Goal: Information Seeking & Learning: Learn about a topic

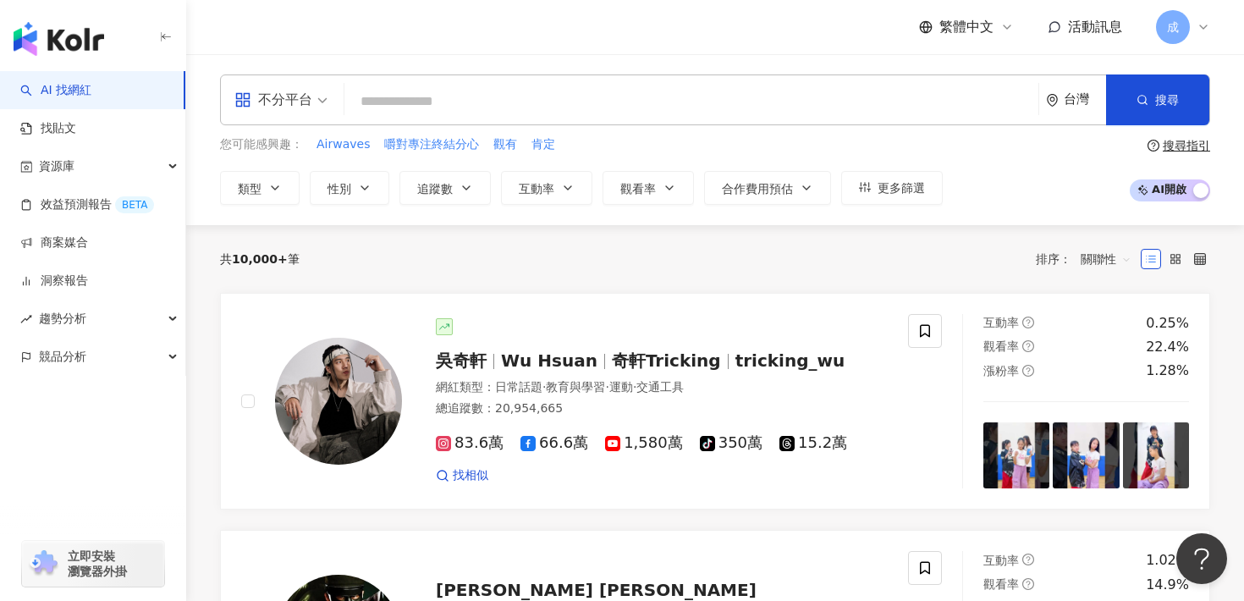
click at [290, 91] on div "不分平台" at bounding box center [273, 99] width 78 height 27
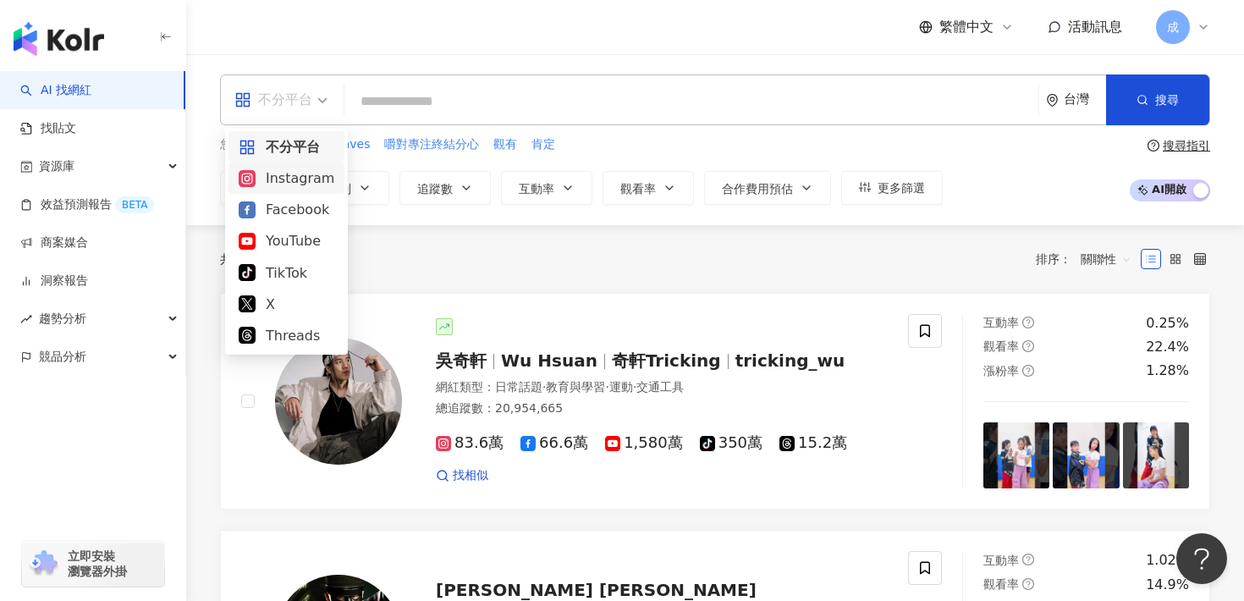
click at [300, 182] on div "Instagram" at bounding box center [287, 178] width 96 height 21
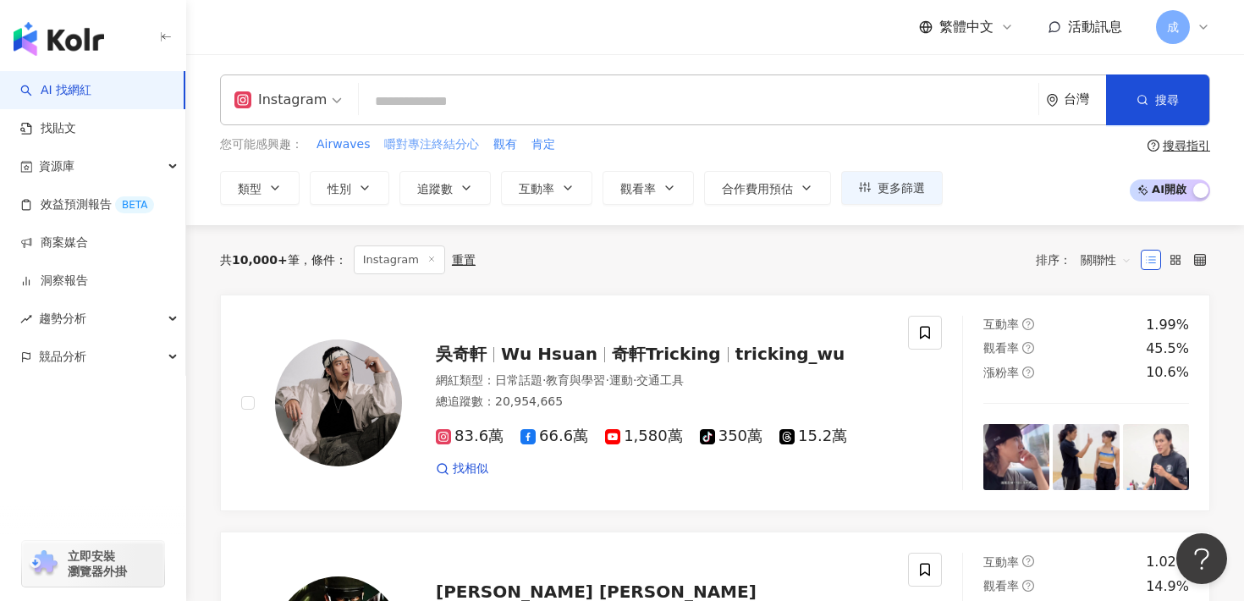
click at [399, 151] on span "嚼對專注終結分心" at bounding box center [431, 144] width 95 height 17
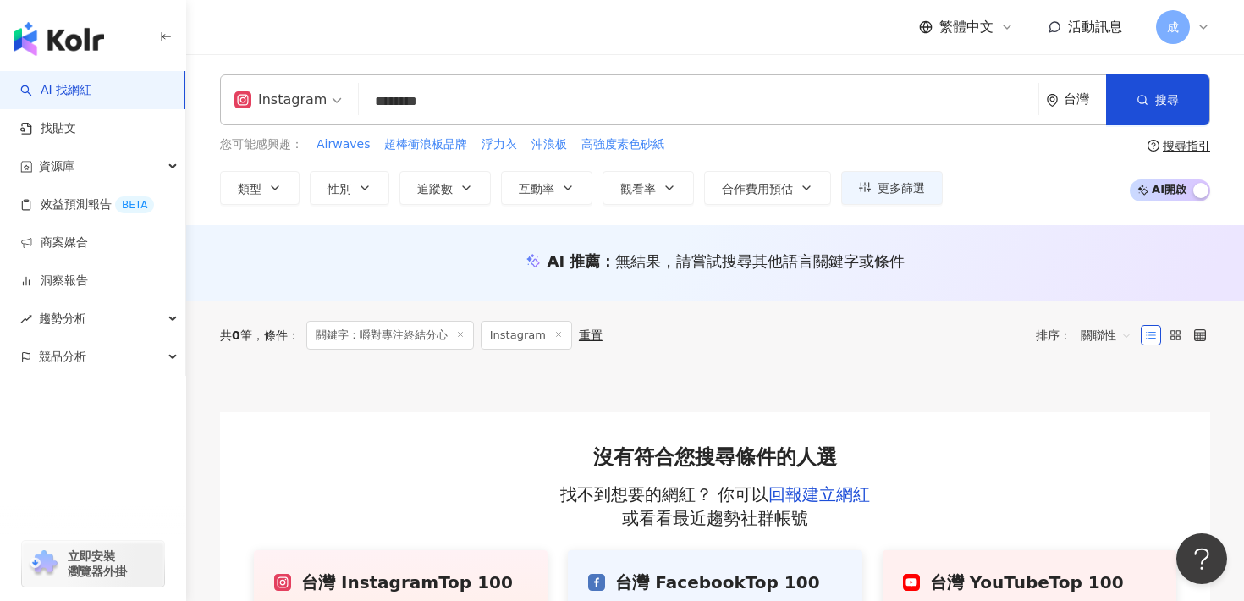
click at [369, 101] on input "********" at bounding box center [699, 101] width 666 height 32
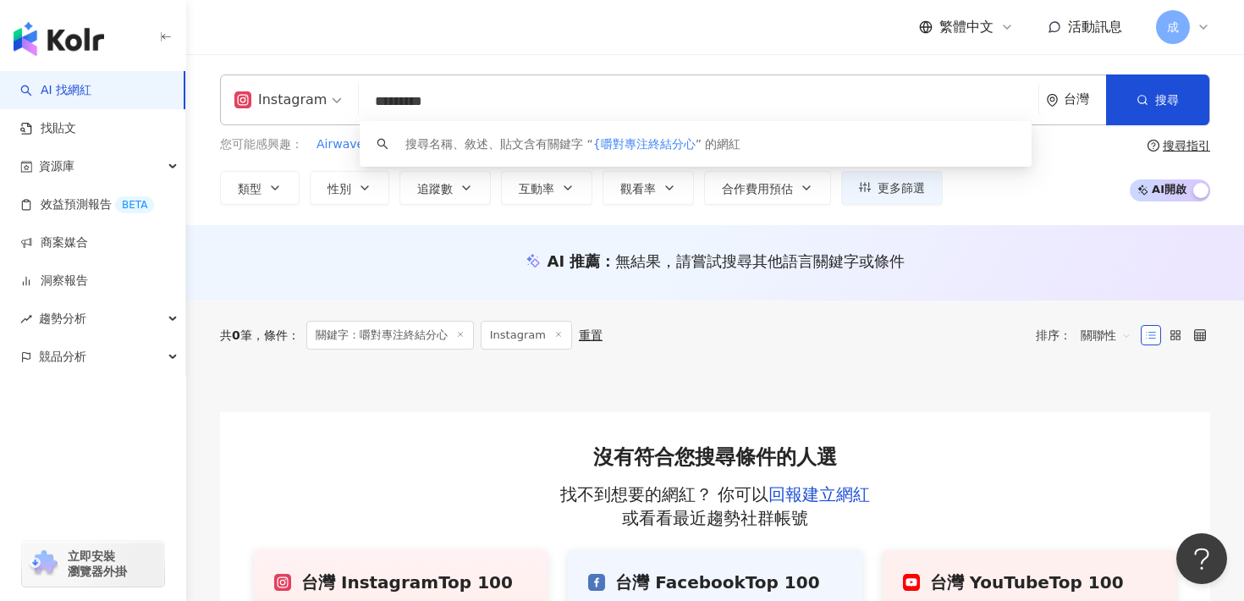
drag, startPoint x: 388, startPoint y: 102, endPoint x: 500, endPoint y: 108, distance: 112.7
click at [500, 108] on input "*********" at bounding box center [699, 101] width 666 height 32
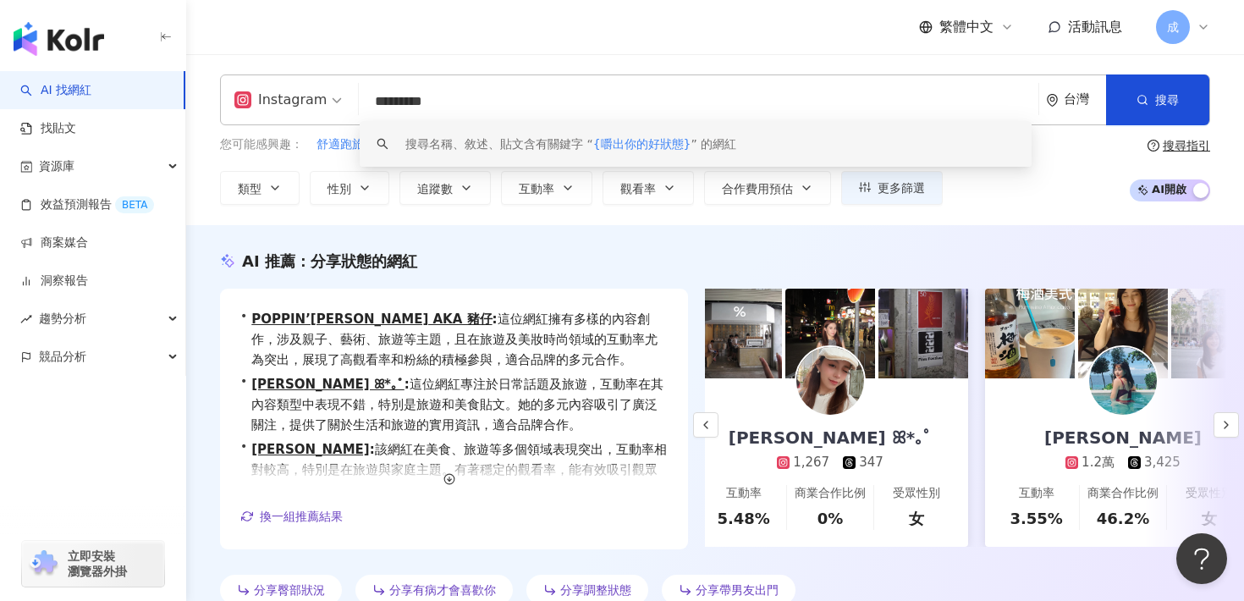
scroll to position [0, 390]
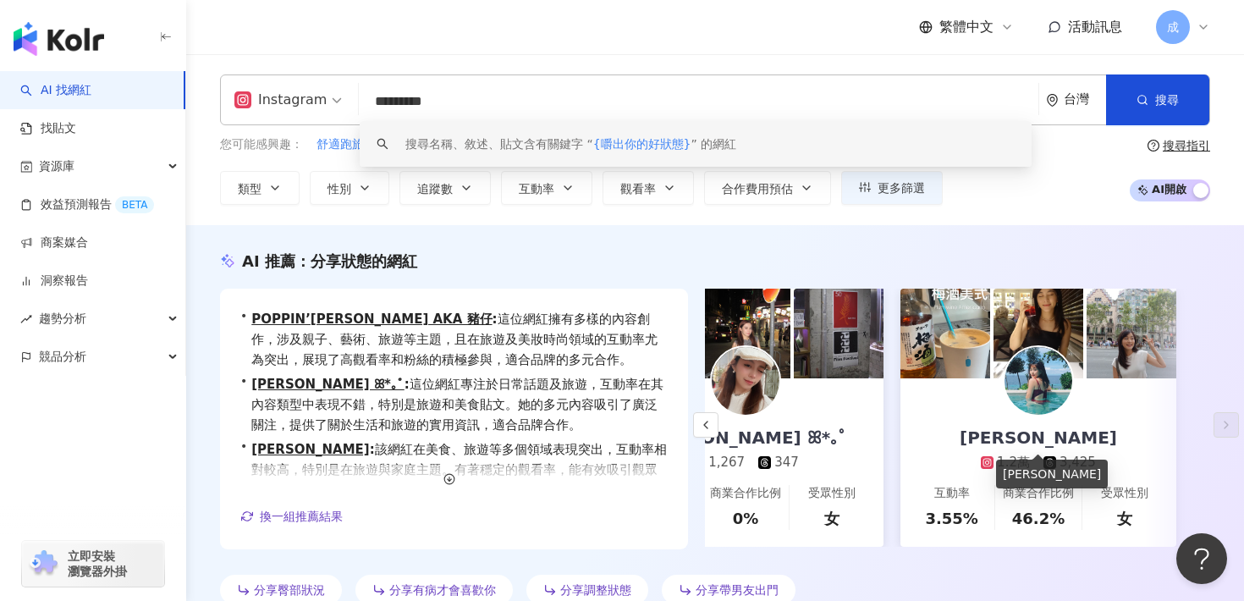
type input "*********"
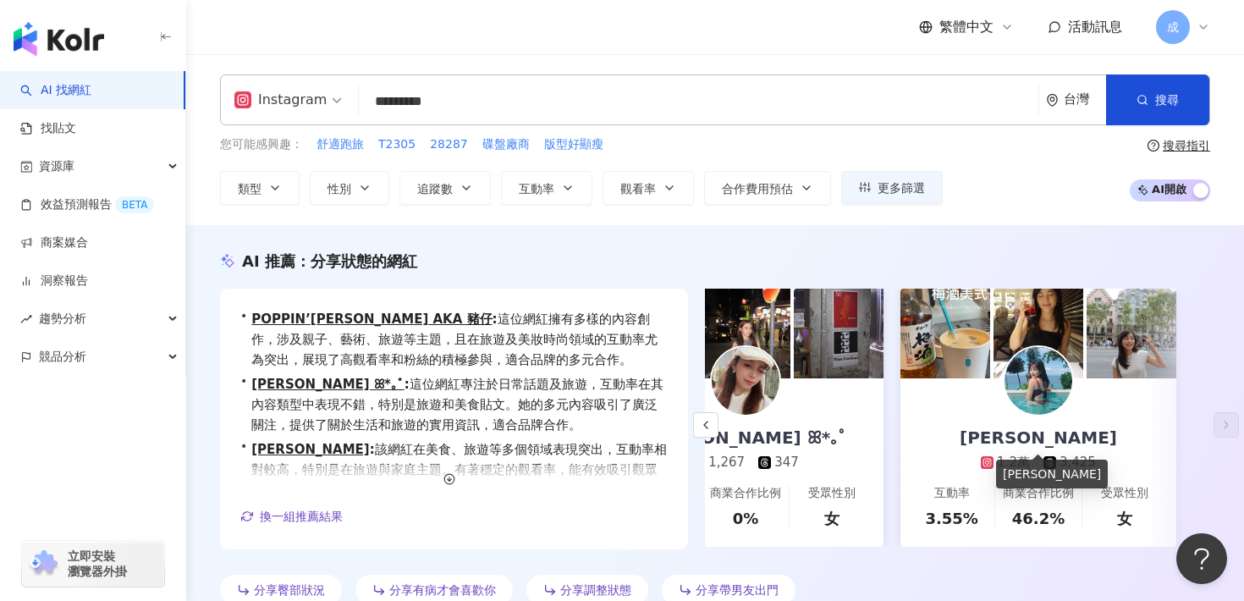
click at [1028, 439] on div "[PERSON_NAME]" at bounding box center [1038, 438] width 191 height 24
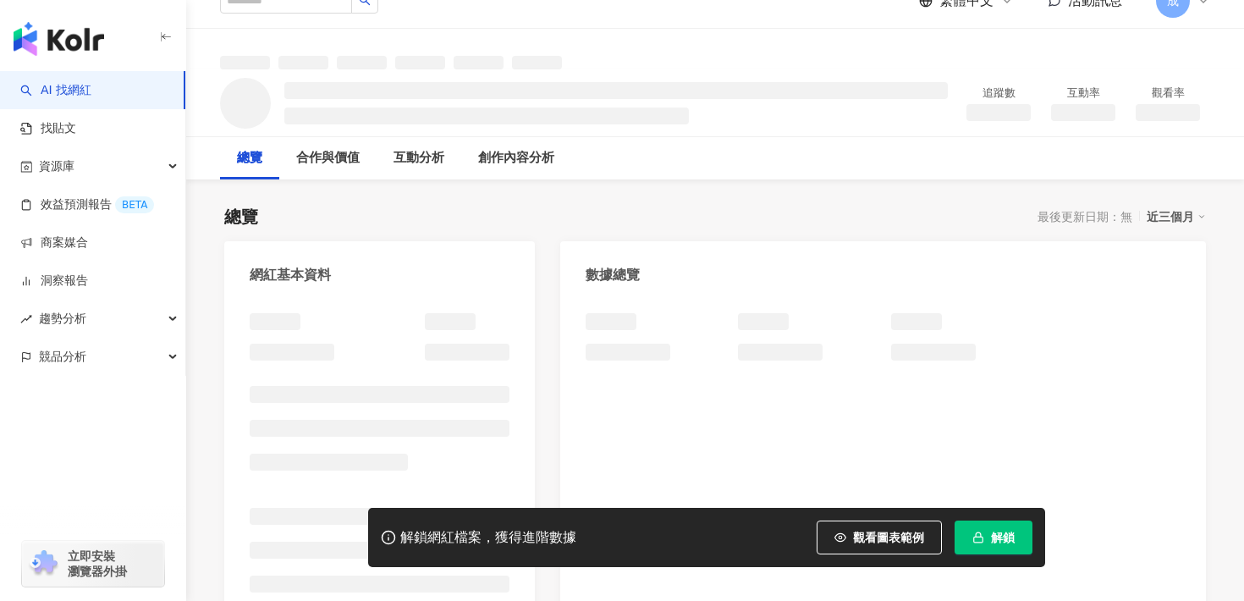
scroll to position [209, 0]
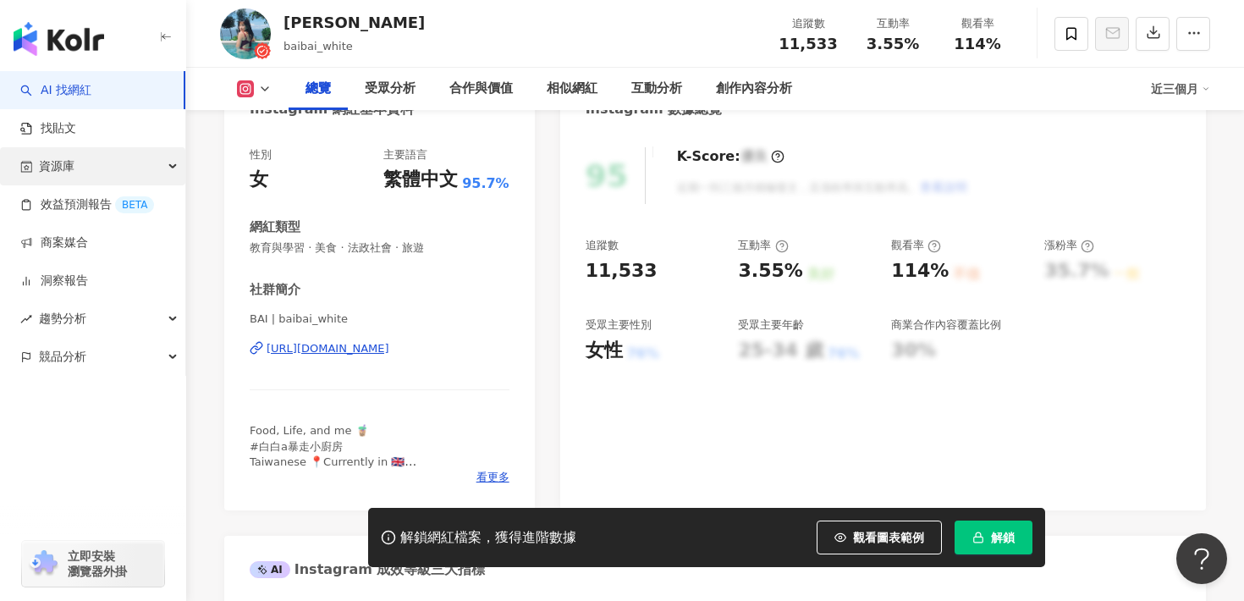
click at [129, 156] on div "資源庫" at bounding box center [92, 166] width 185 height 38
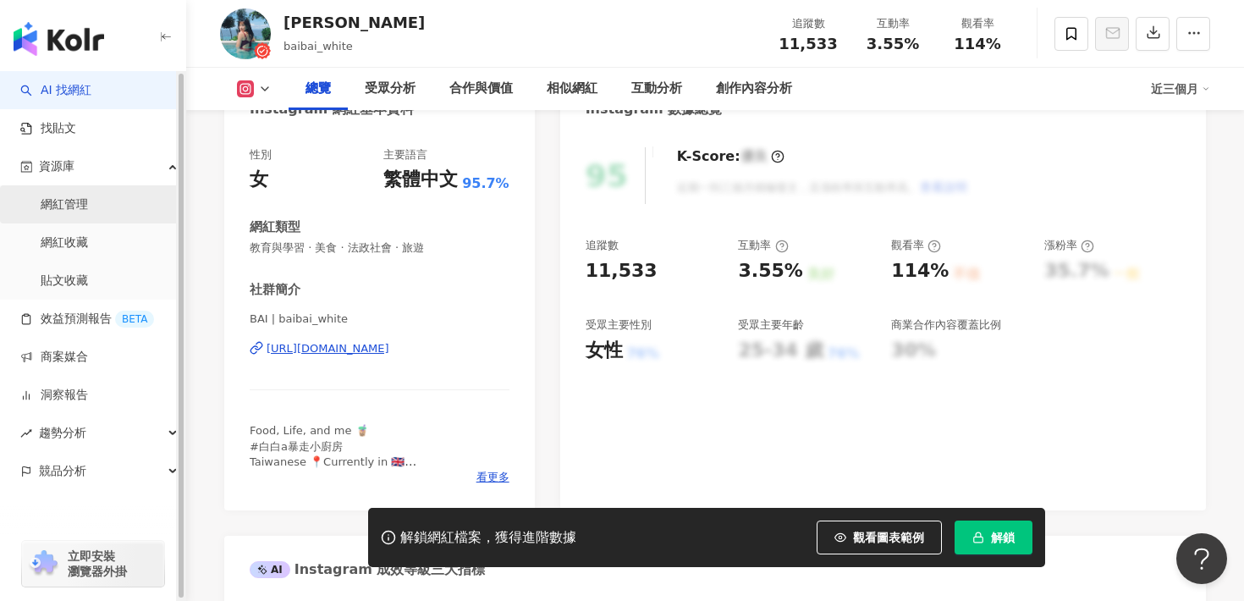
click at [88, 201] on link "網紅管理" at bounding box center [64, 204] width 47 height 17
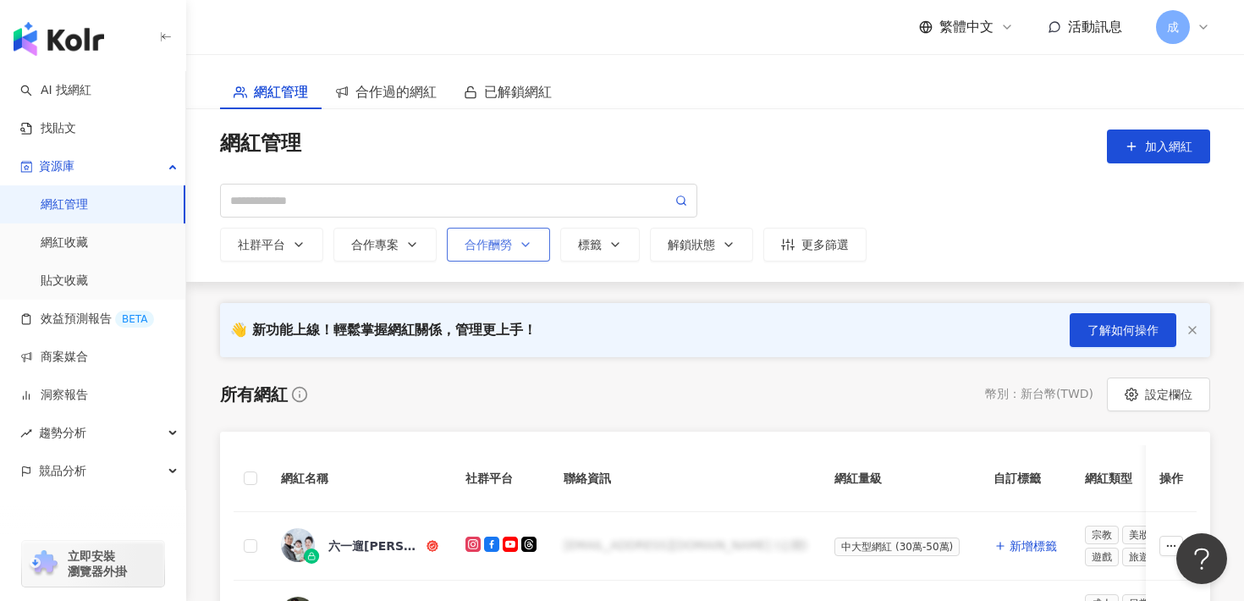
click at [531, 248] on icon "button" at bounding box center [526, 245] width 14 height 14
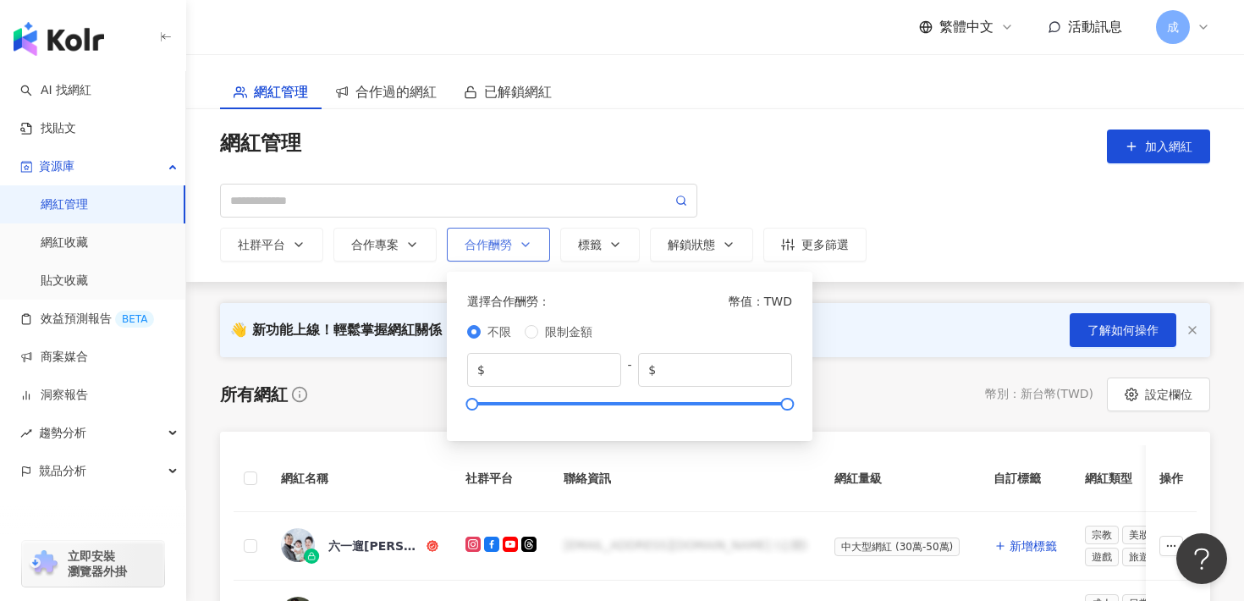
click at [531, 248] on icon "button" at bounding box center [526, 245] width 14 height 14
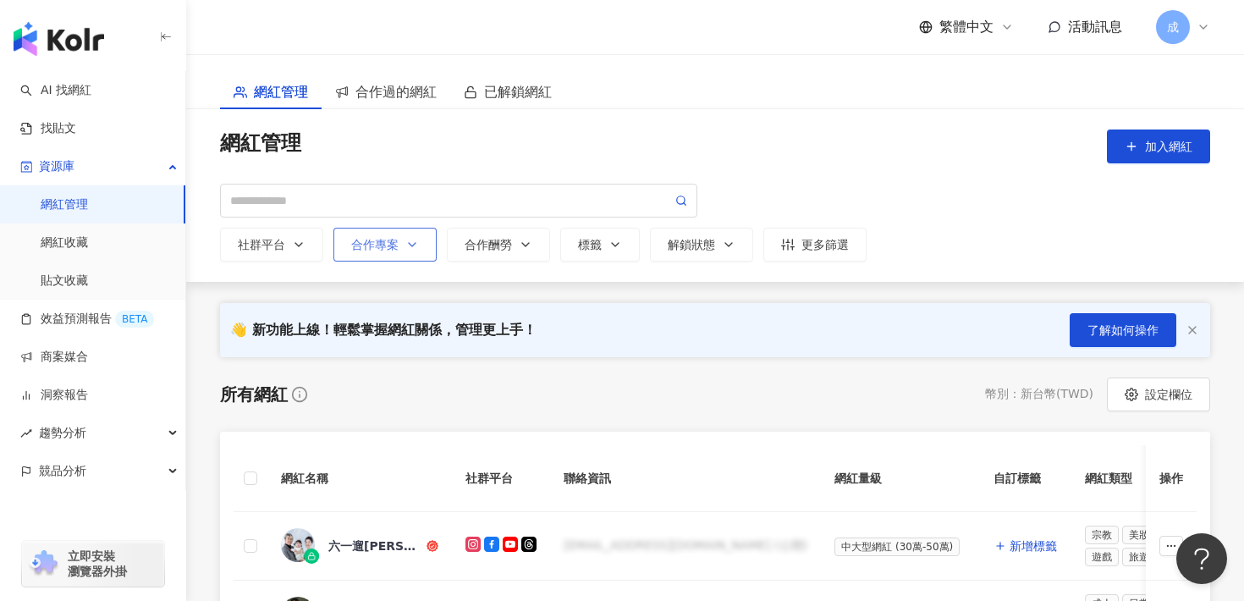
click at [421, 250] on button "合作專案" at bounding box center [384, 245] width 103 height 34
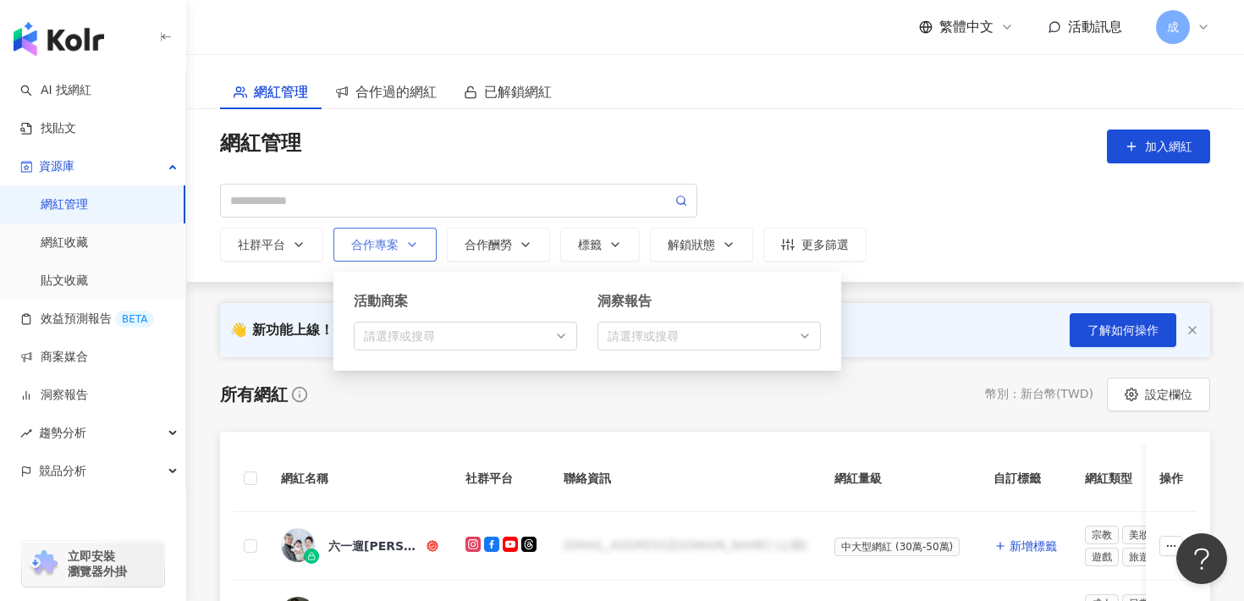
click at [421, 250] on button "合作專案 活動商案 請選擇或搜尋 洞察報告 請選擇或搜尋" at bounding box center [384, 245] width 103 height 34
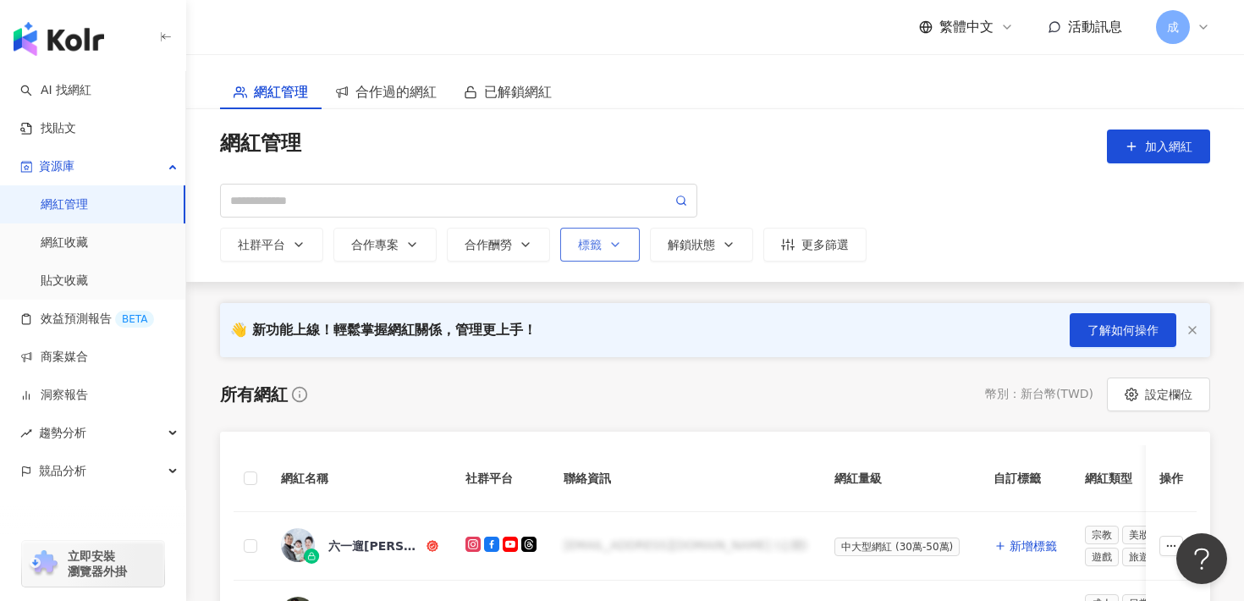
click at [639, 246] on button "標籤" at bounding box center [600, 245] width 80 height 34
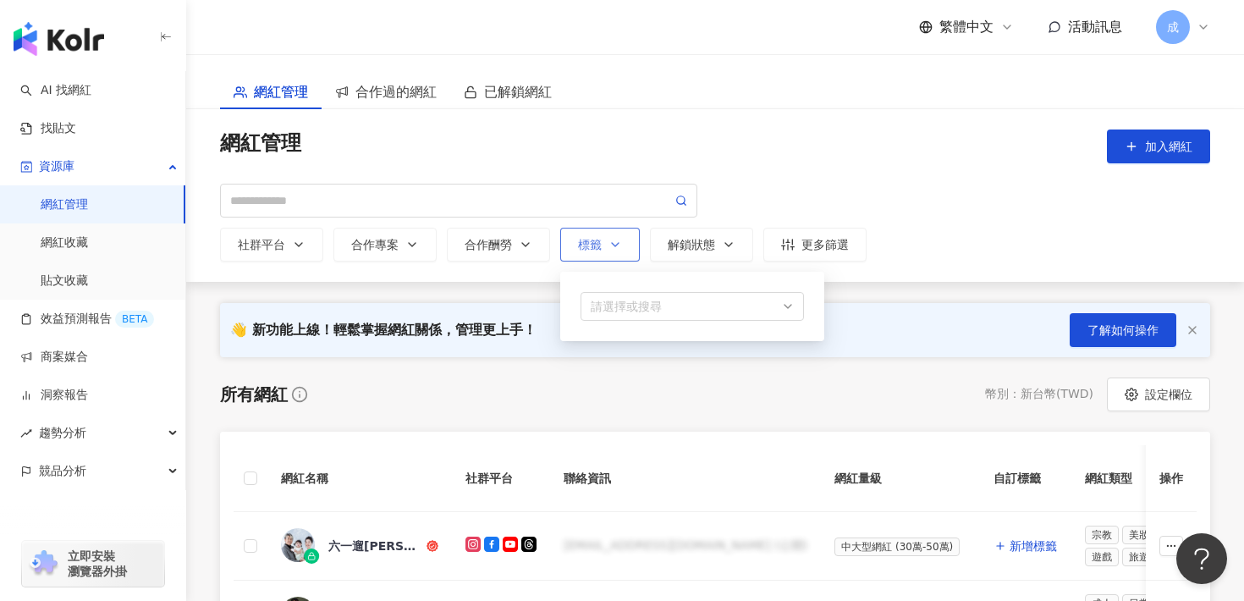
click at [639, 246] on button "標籤 請選擇或搜尋" at bounding box center [600, 245] width 80 height 34
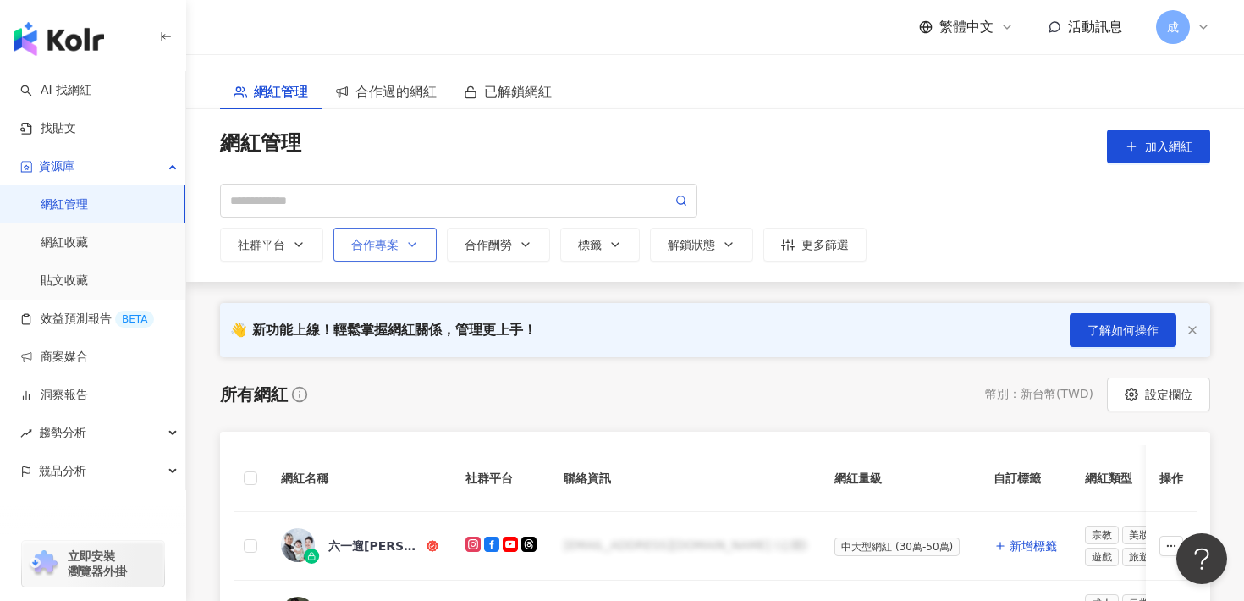
click at [421, 250] on button "合作專案 活動商案 請選擇或搜尋 洞察報告 請選擇或搜尋" at bounding box center [384, 245] width 103 height 34
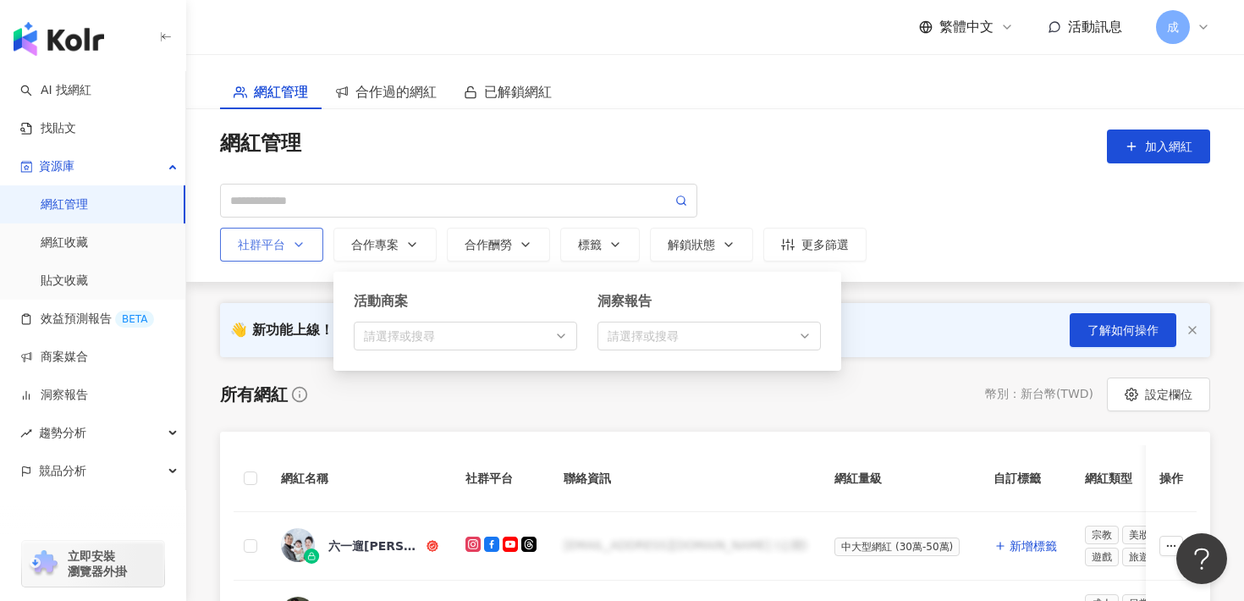
click at [291, 254] on button "社群平台" at bounding box center [271, 245] width 103 height 34
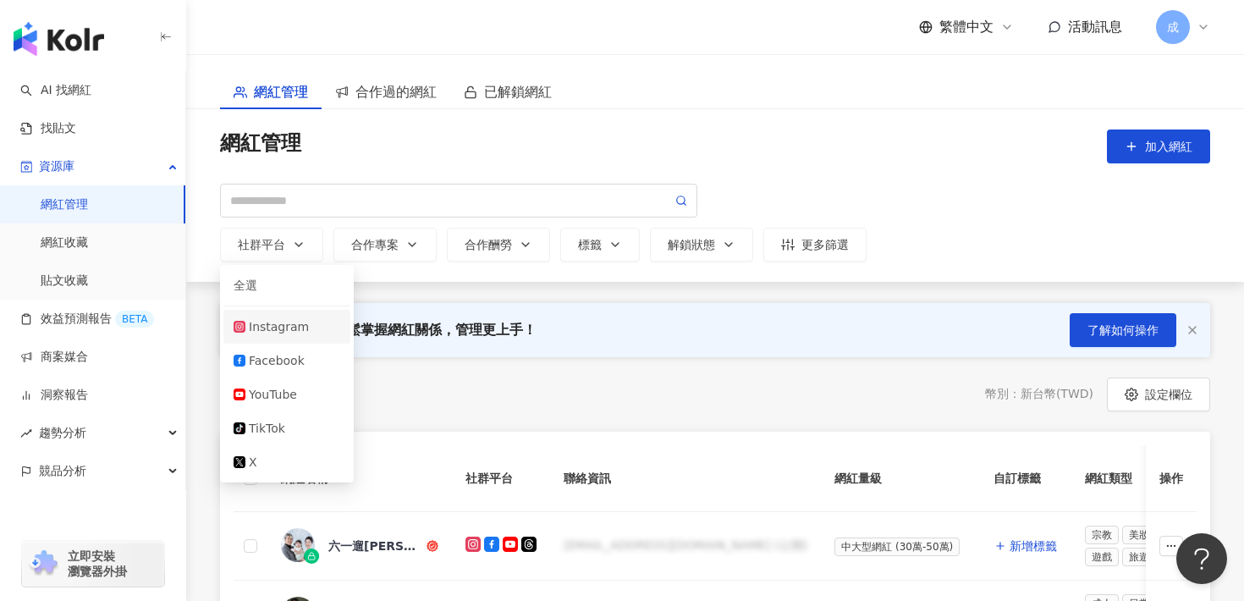
click at [295, 331] on div "Instagram" at bounding box center [294, 326] width 91 height 19
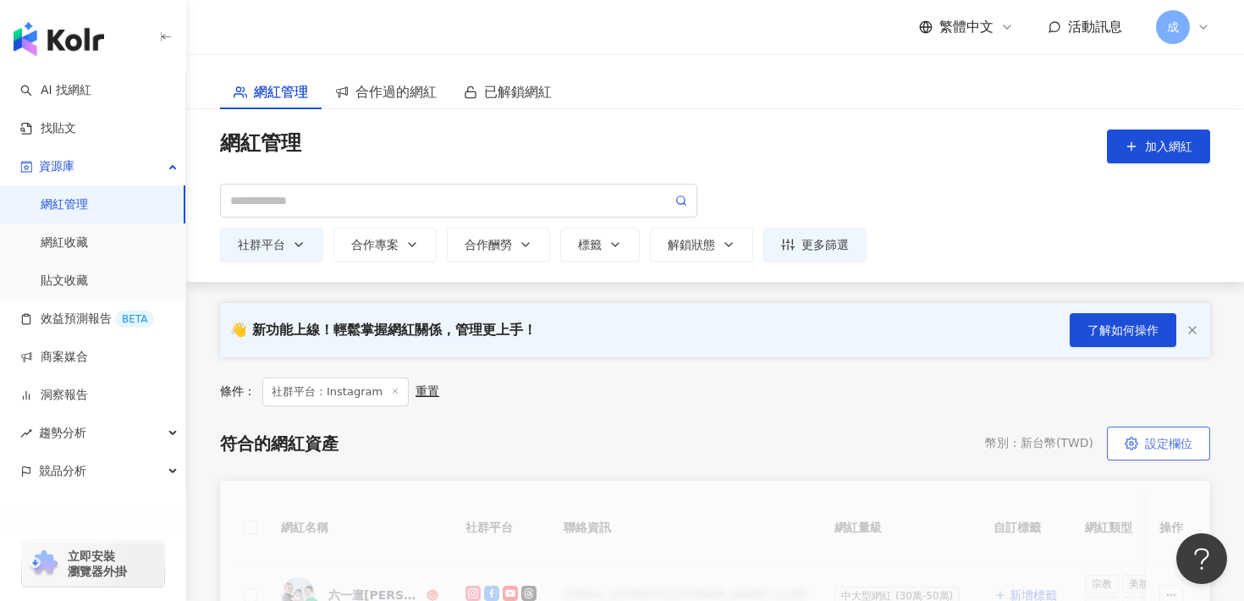
click at [1150, 440] on span "設定欄位" at bounding box center [1168, 444] width 47 height 14
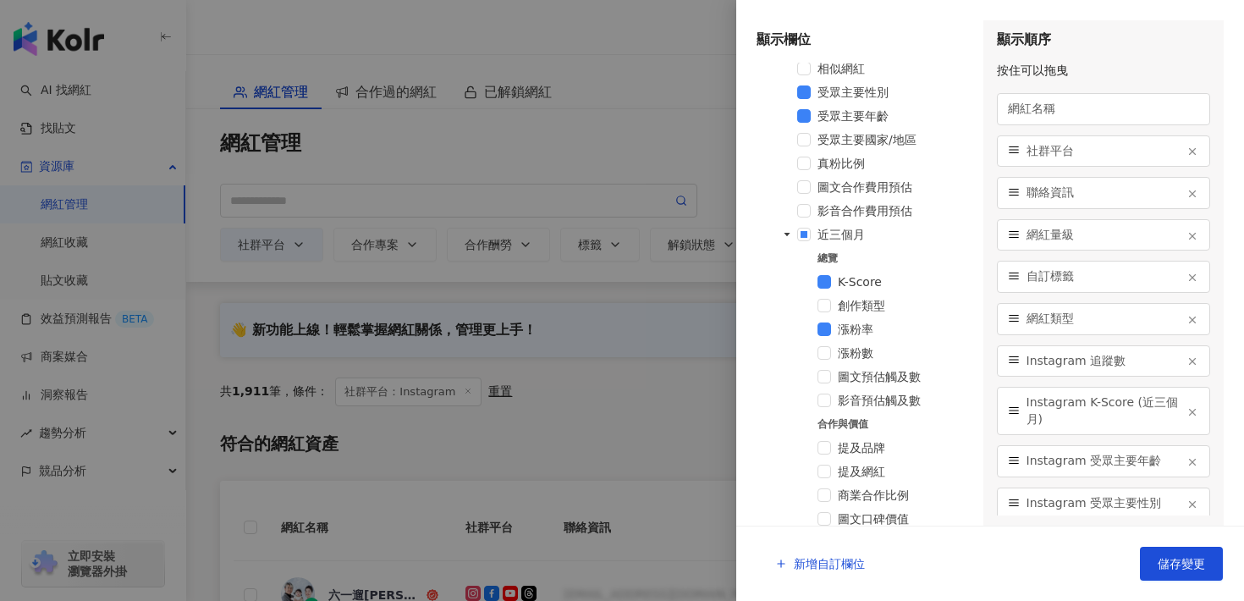
scroll to position [580, 0]
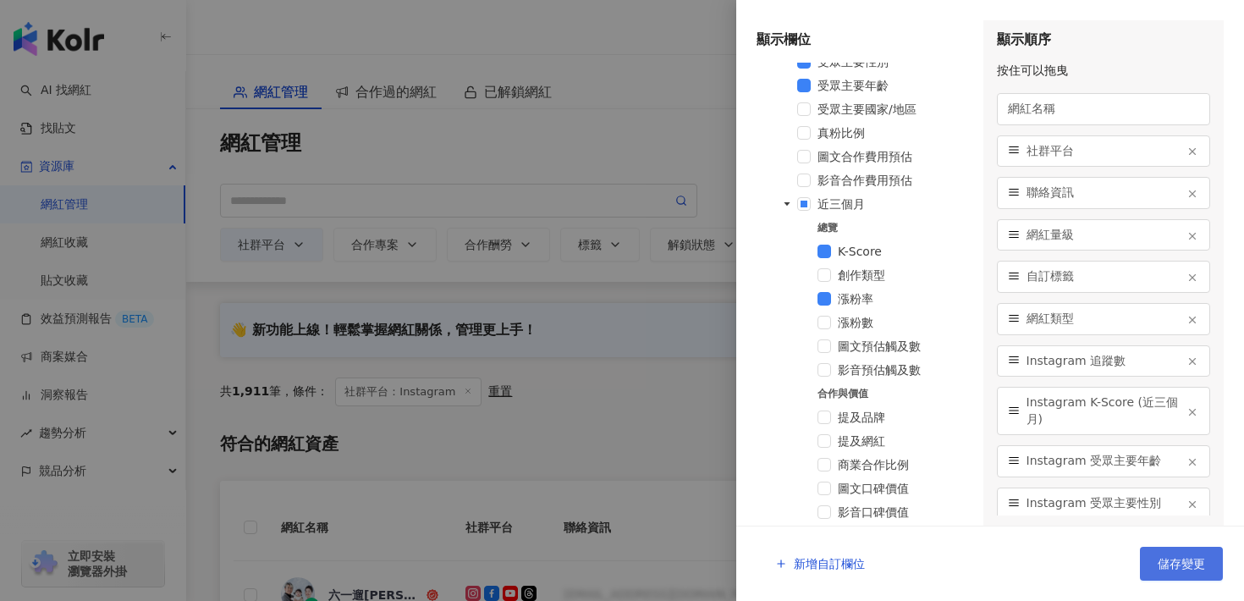
click at [1174, 571] on button "儲存變更" at bounding box center [1181, 564] width 83 height 34
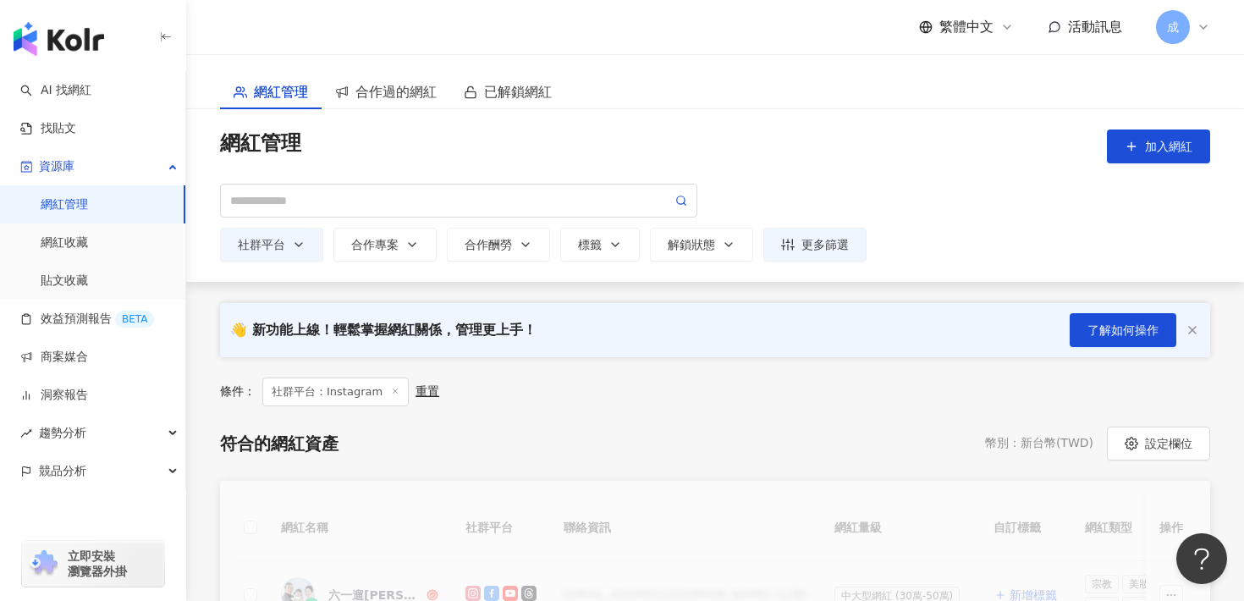
click at [708, 382] on div "條件： 社群平台：Instagram 重置" at bounding box center [715, 391] width 990 height 29
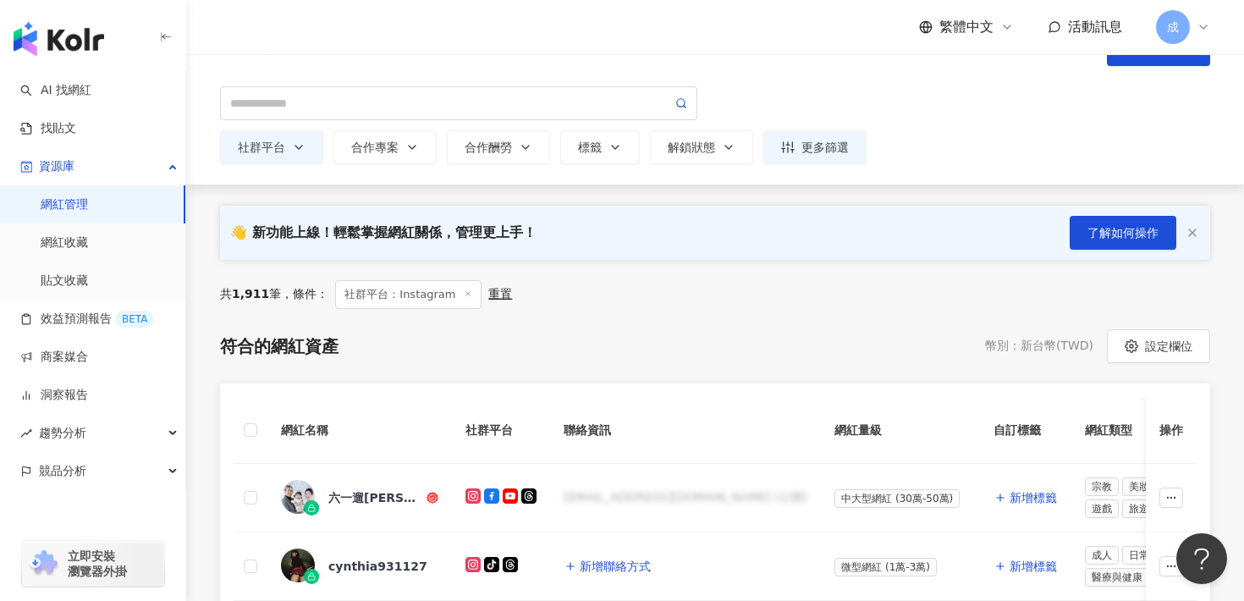
scroll to position [115, 0]
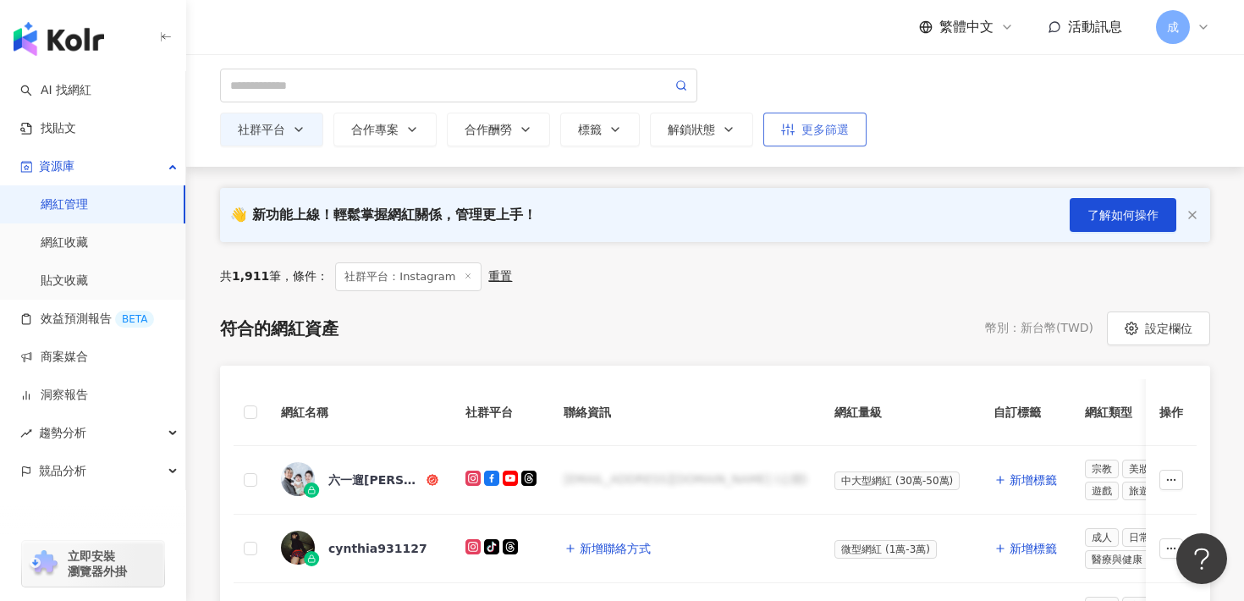
click at [812, 140] on button "更多篩選" at bounding box center [814, 130] width 103 height 34
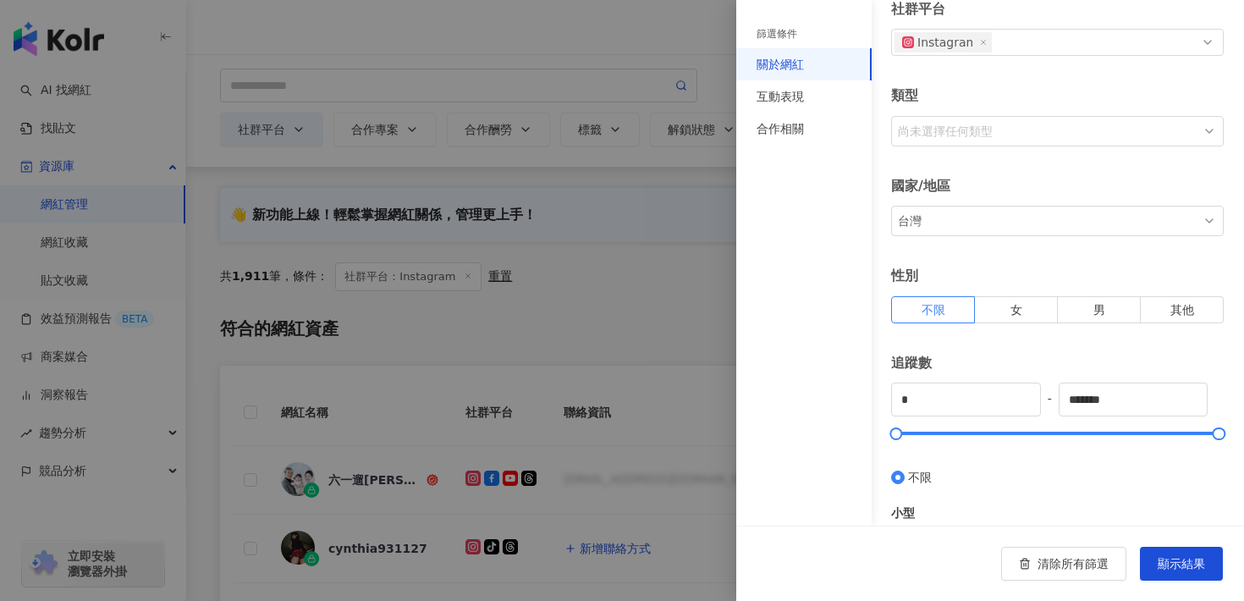
scroll to position [208, 0]
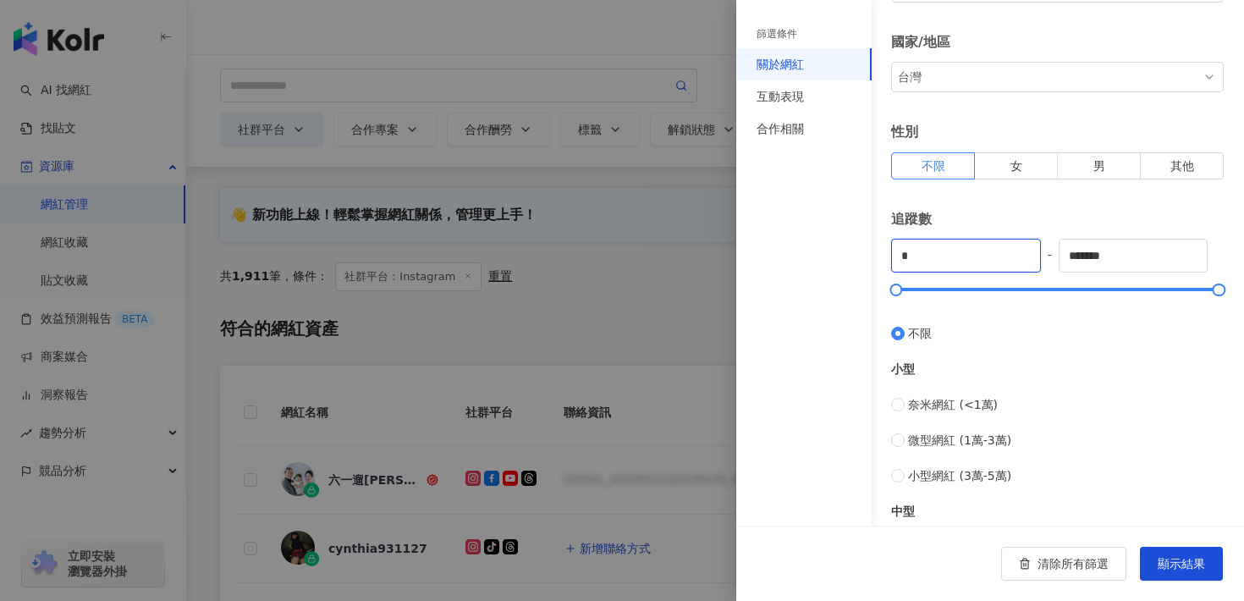
drag, startPoint x: 921, startPoint y: 257, endPoint x: 877, endPoint y: 257, distance: 44.0
click at [877, 257] on div "關於網紅 社群平台 Instagram 類型 尚未選擇任何類型 國家/地區 台灣 性別 不限 女 男 其他 追蹤數 * - ******* 不限 小型 奈米網…" at bounding box center [1047, 316] width 353 height 1008
type input "*****"
drag, startPoint x: 1136, startPoint y: 255, endPoint x: 839, endPoint y: 255, distance: 296.2
click at [839, 255] on div "篩選條件 關於網紅 互動表現 合作相關 關於網紅 社群平台 Instagram 類型 尚未選擇任何類型 國家/地區 台灣 性別 不限 女 男 其他 追蹤數 *…" at bounding box center [990, 262] width 508 height 525
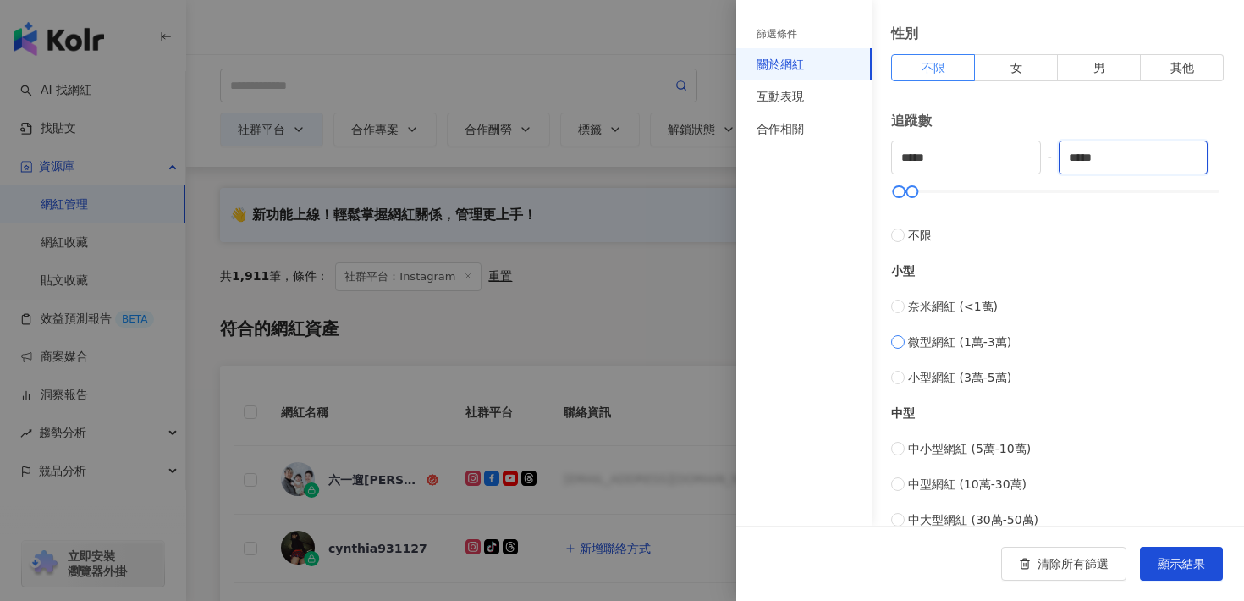
scroll to position [523, 0]
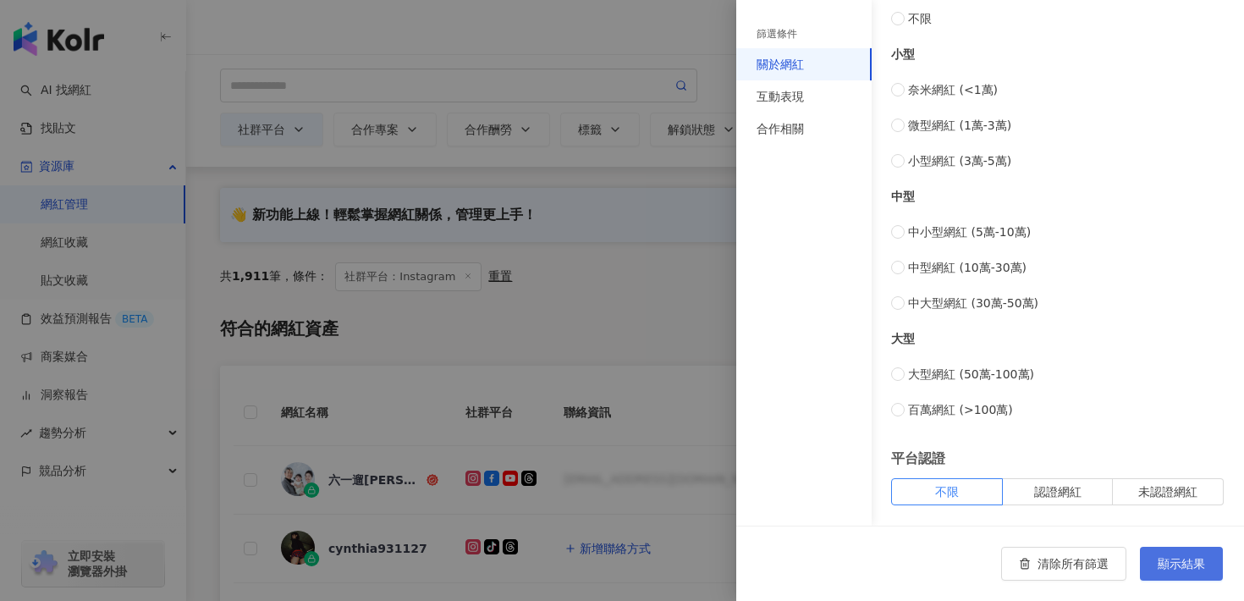
type input "*****"
click at [1187, 562] on span "顯示結果" at bounding box center [1181, 564] width 47 height 14
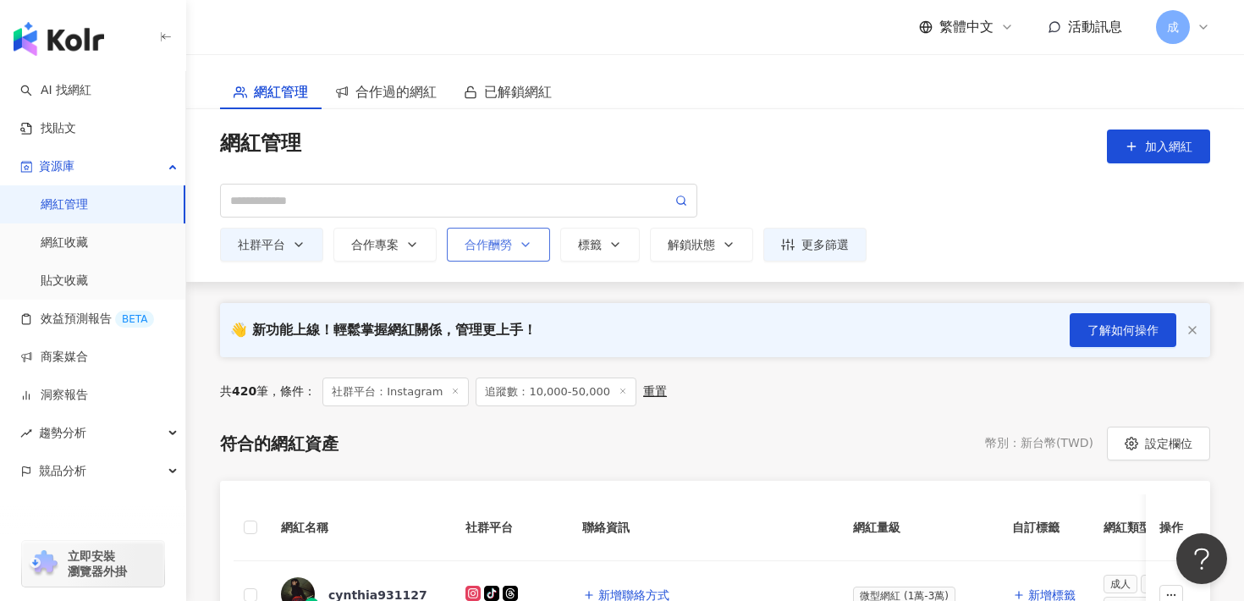
click at [502, 249] on div "合作酬勞" at bounding box center [499, 245] width 68 height 14
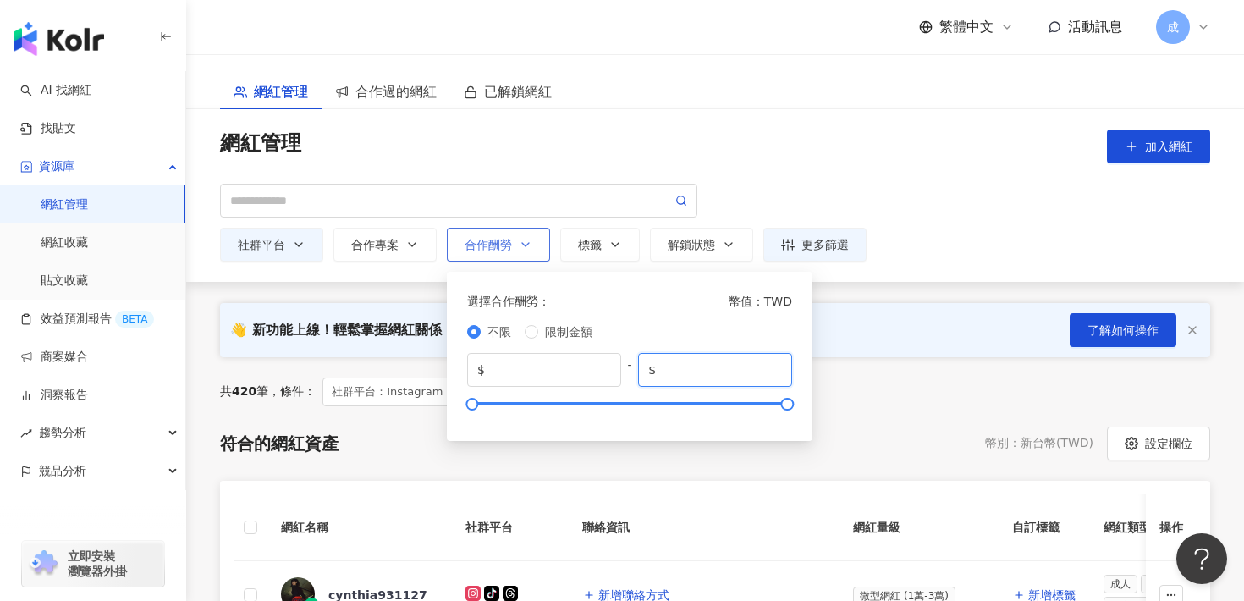
drag, startPoint x: 720, startPoint y: 370, endPoint x: 636, endPoint y: 363, distance: 84.0
click at [636, 363] on div "$ * - $ *******" at bounding box center [629, 370] width 325 height 34
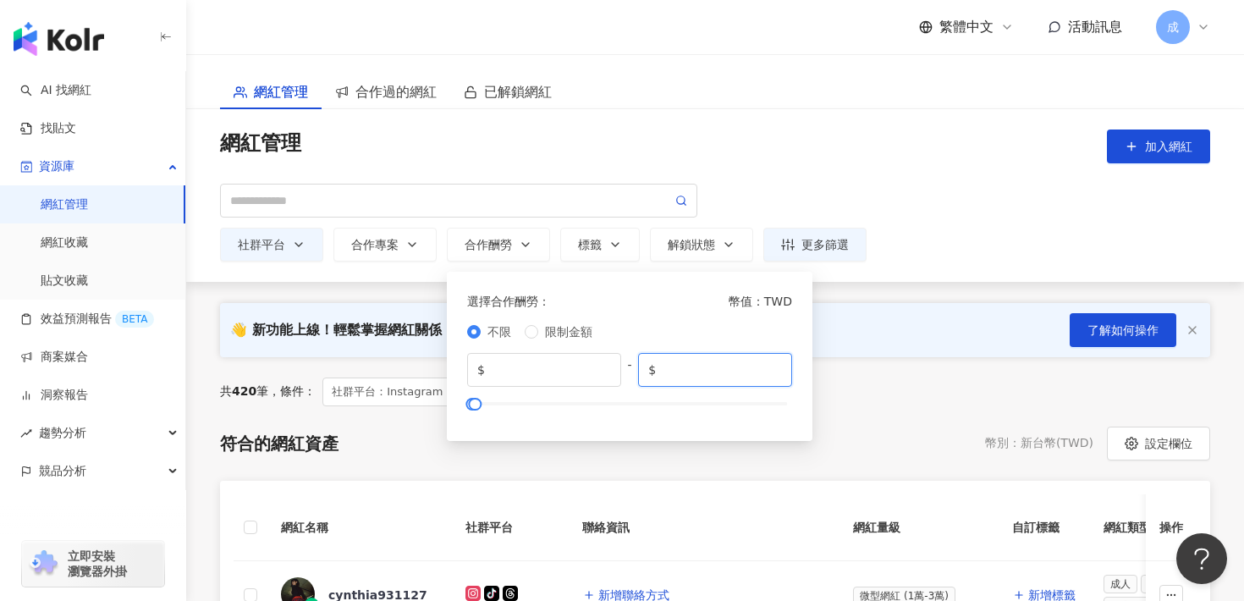
type input "*****"
click at [685, 452] on div "符合的網紅資產 幣別 ： 新台幣 ( TWD ) 設定欄位" at bounding box center [715, 443] width 990 height 34
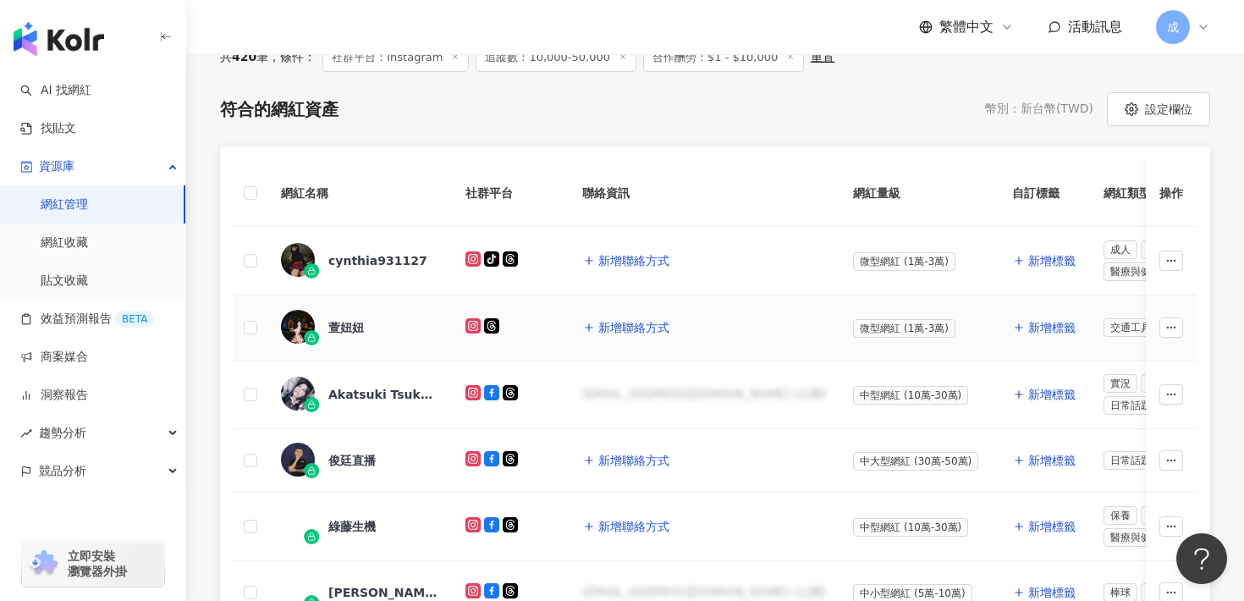
scroll to position [324, 0]
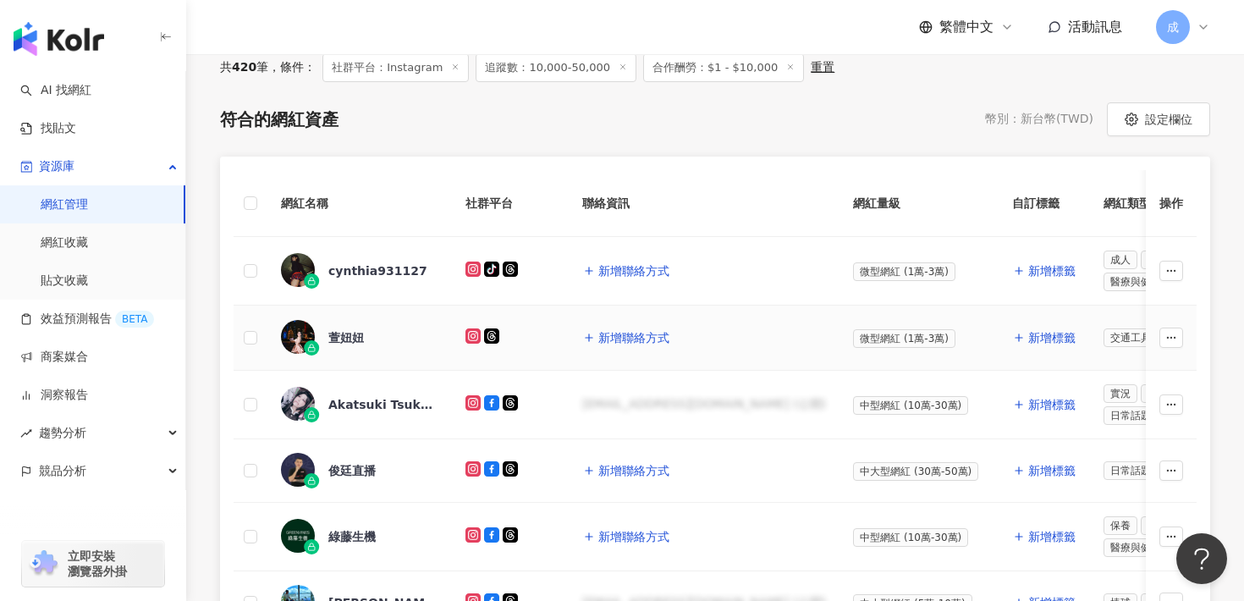
click at [345, 343] on div "萱妞妞" at bounding box center [346, 337] width 36 height 17
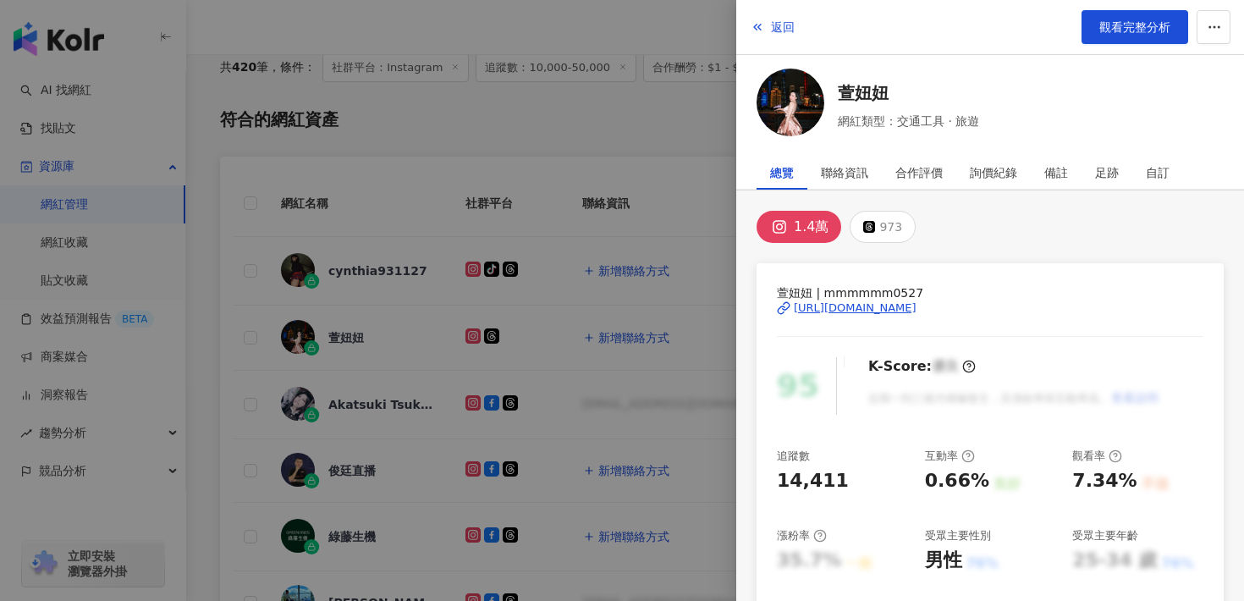
click at [872, 309] on div "https://www.instagram.com/mmmmmm0527/" at bounding box center [855, 307] width 123 height 15
click at [762, 39] on button "返回" at bounding box center [773, 27] width 46 height 34
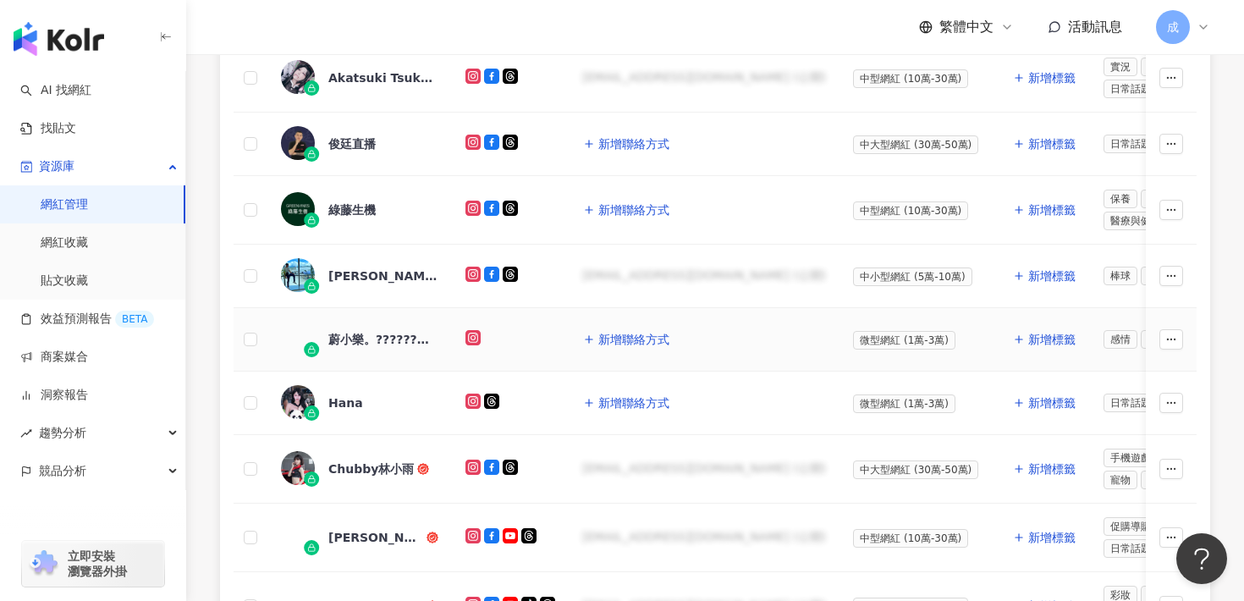
scroll to position [641, 0]
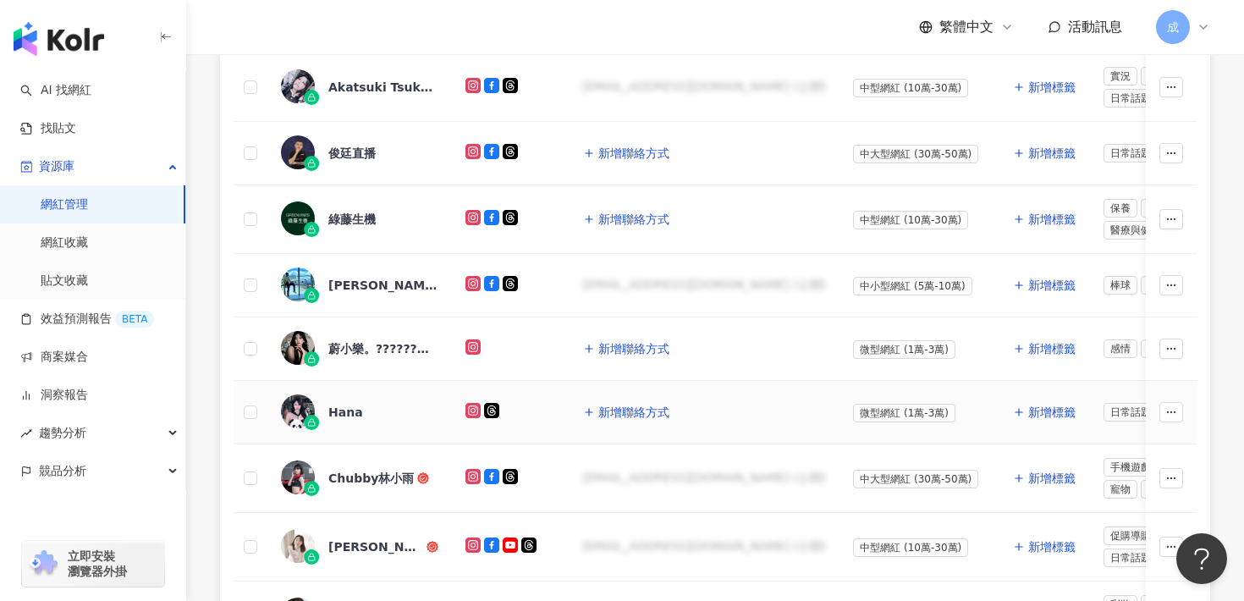
click at [351, 409] on div "Hana" at bounding box center [345, 412] width 35 height 17
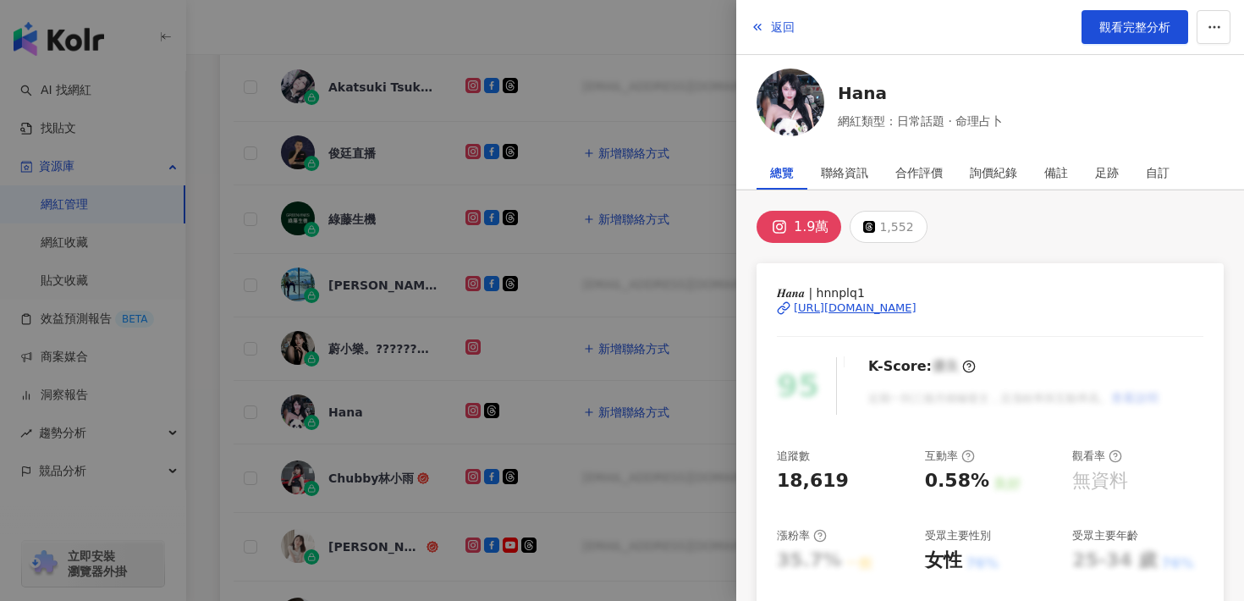
click at [886, 310] on div "https://www.instagram.com/hnnplq1/" at bounding box center [855, 307] width 123 height 15
click at [685, 71] on div at bounding box center [622, 300] width 1244 height 601
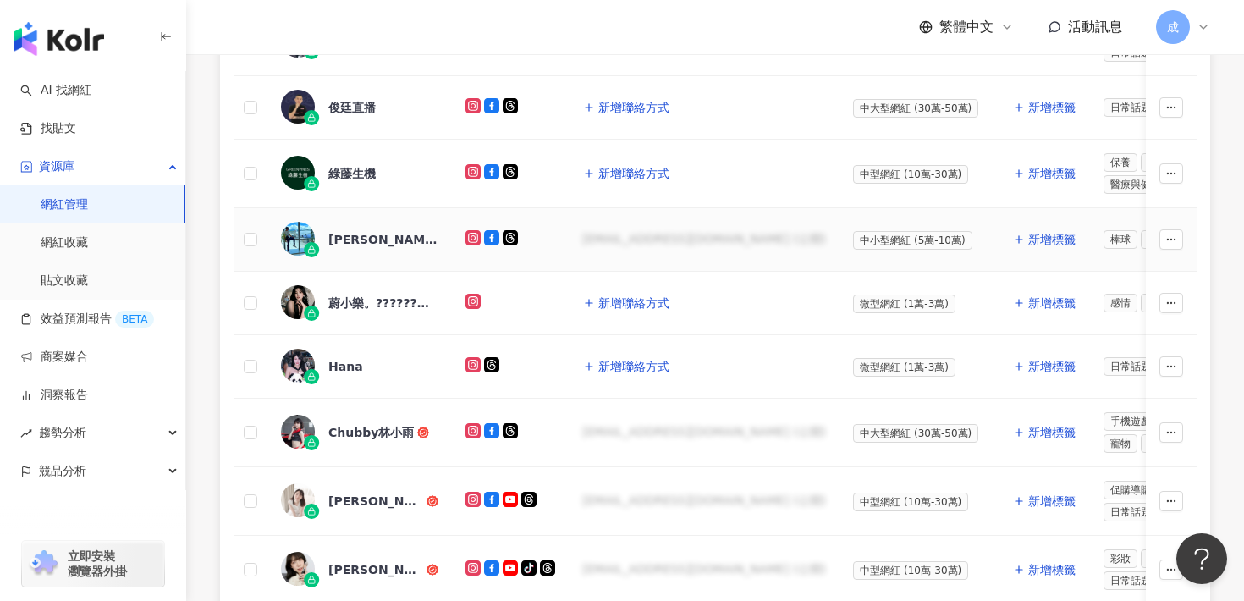
scroll to position [690, 0]
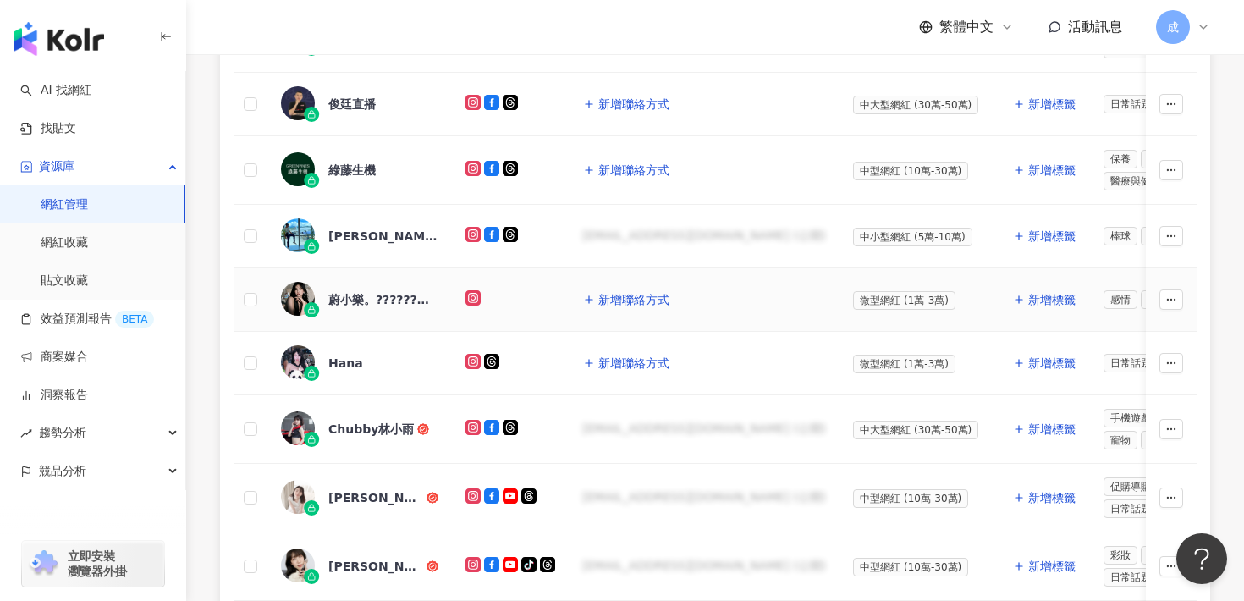
click at [409, 296] on div "蔚小樂。??????希夢" at bounding box center [383, 299] width 110 height 17
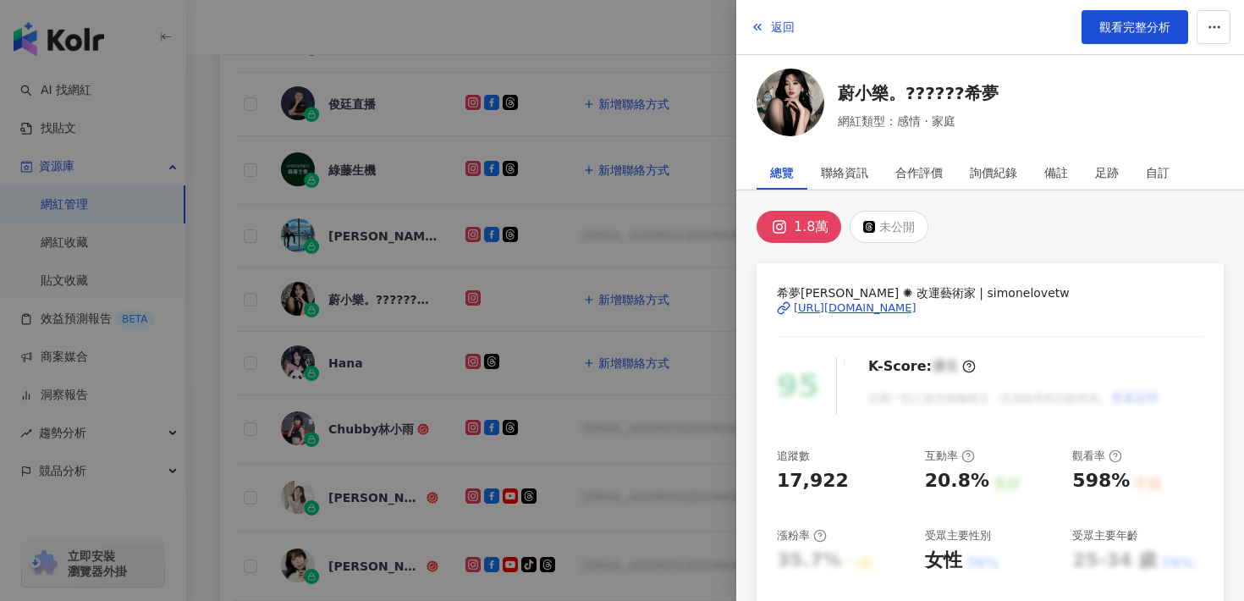
click at [870, 308] on div "https://www.instagram.com/simonelovetw/" at bounding box center [855, 307] width 123 height 15
click at [707, 28] on div at bounding box center [622, 300] width 1244 height 601
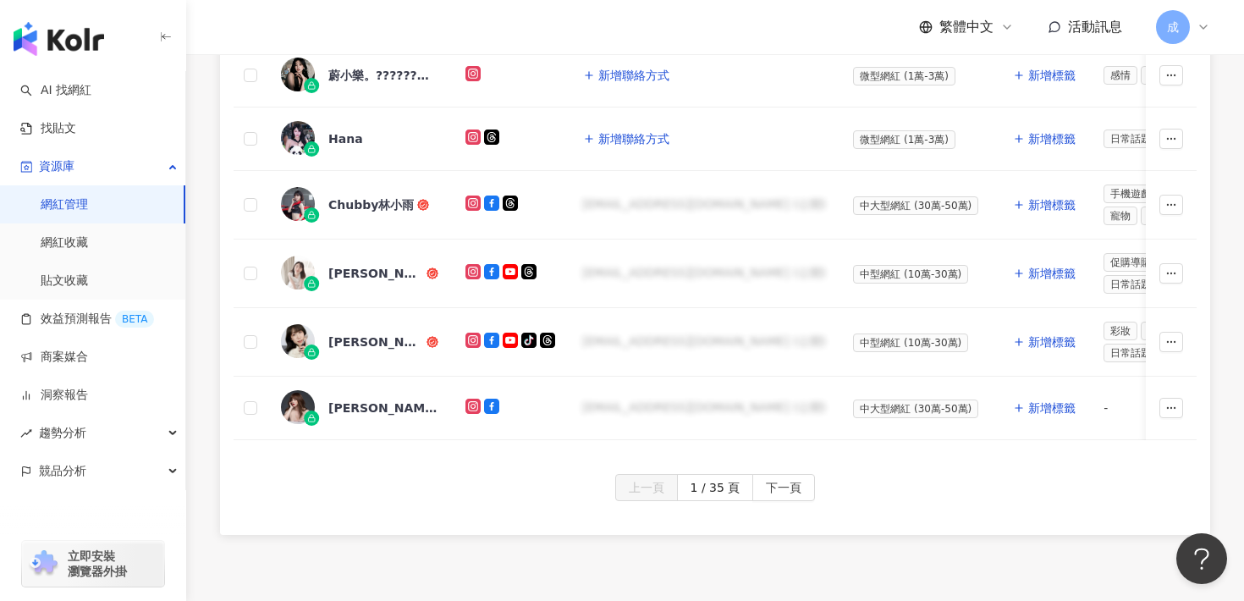
scroll to position [1032, 0]
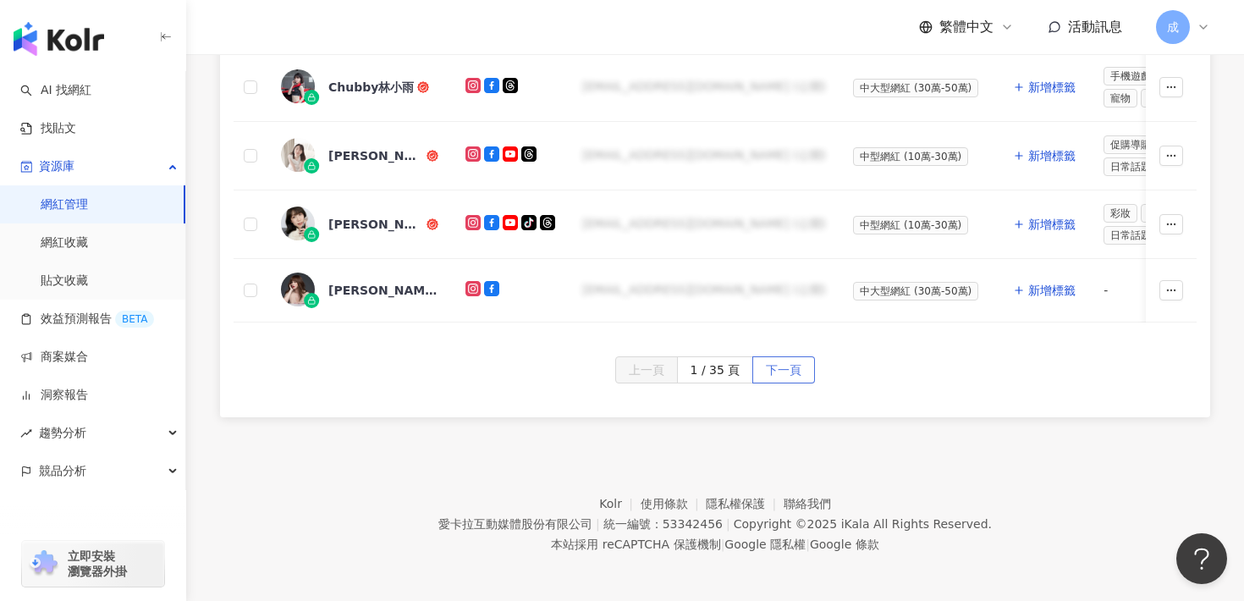
click at [790, 368] on span "下一頁" at bounding box center [784, 370] width 36 height 27
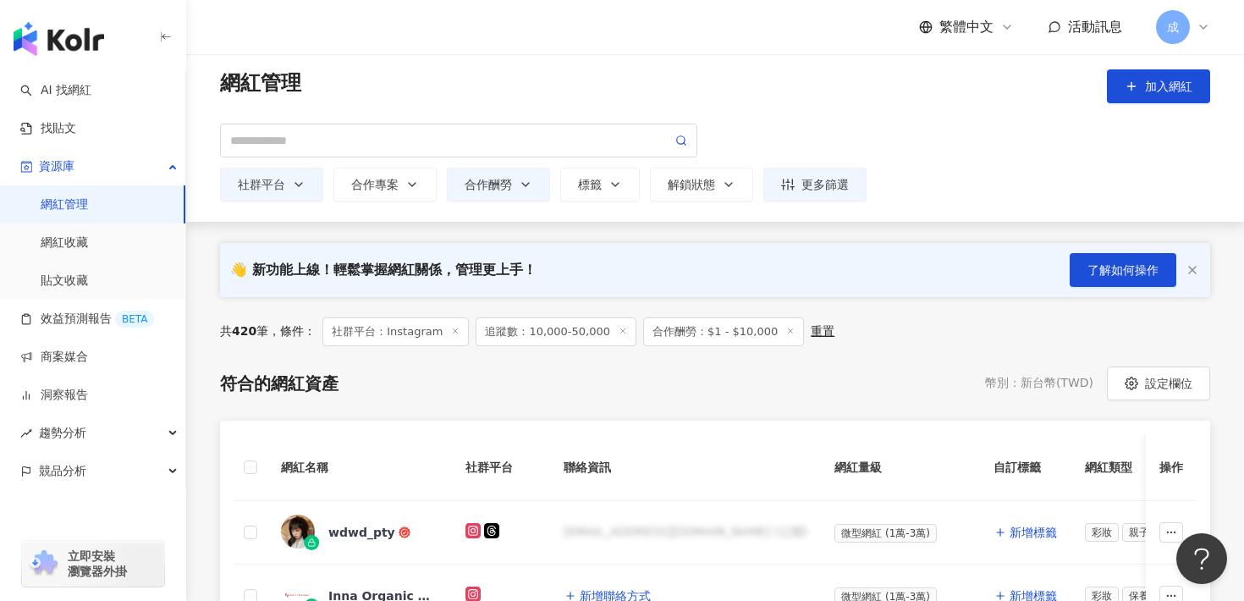
scroll to position [0, 0]
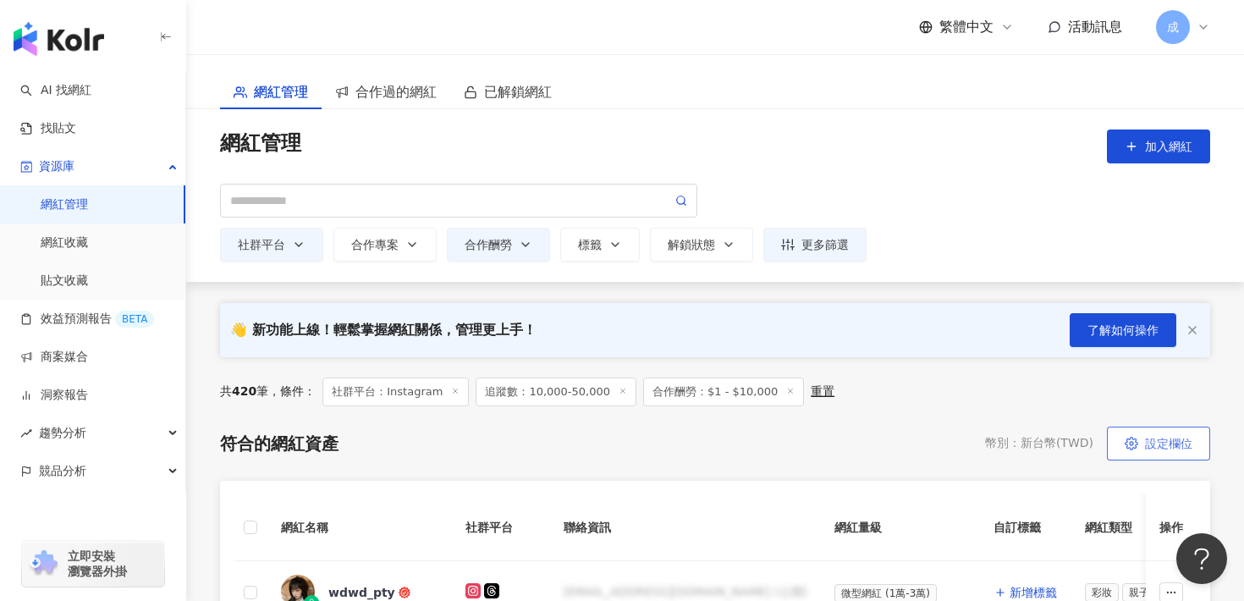
click at [1150, 448] on span "設定欄位" at bounding box center [1168, 444] width 47 height 14
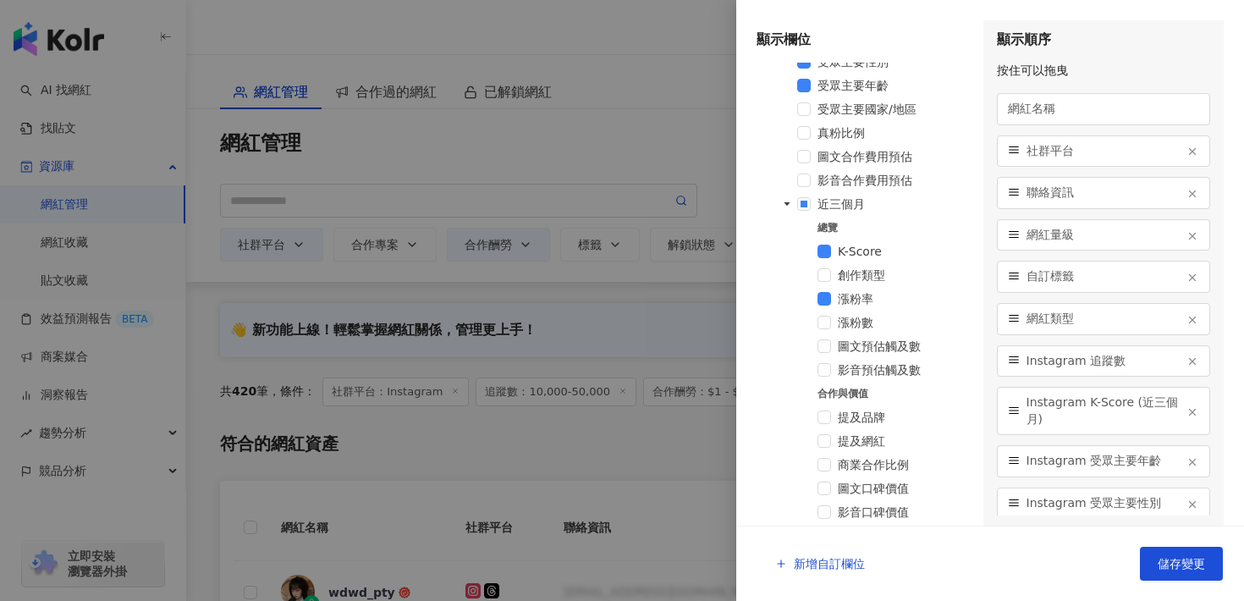
click at [675, 479] on div at bounding box center [622, 300] width 1244 height 601
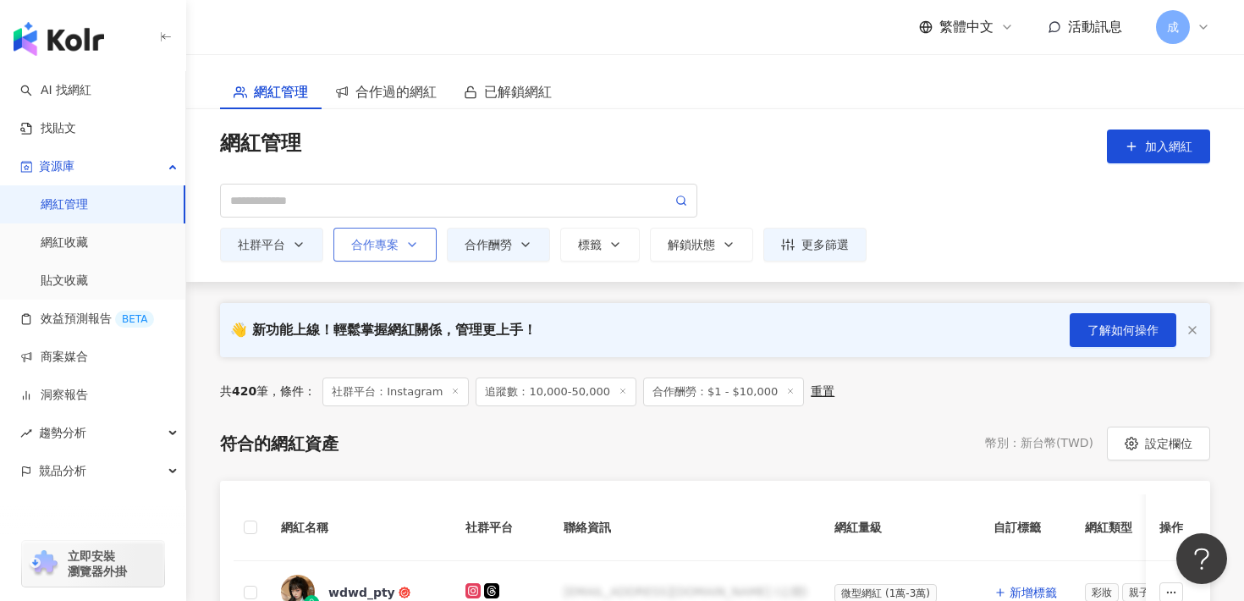
click at [407, 247] on icon "button" at bounding box center [412, 245] width 14 height 14
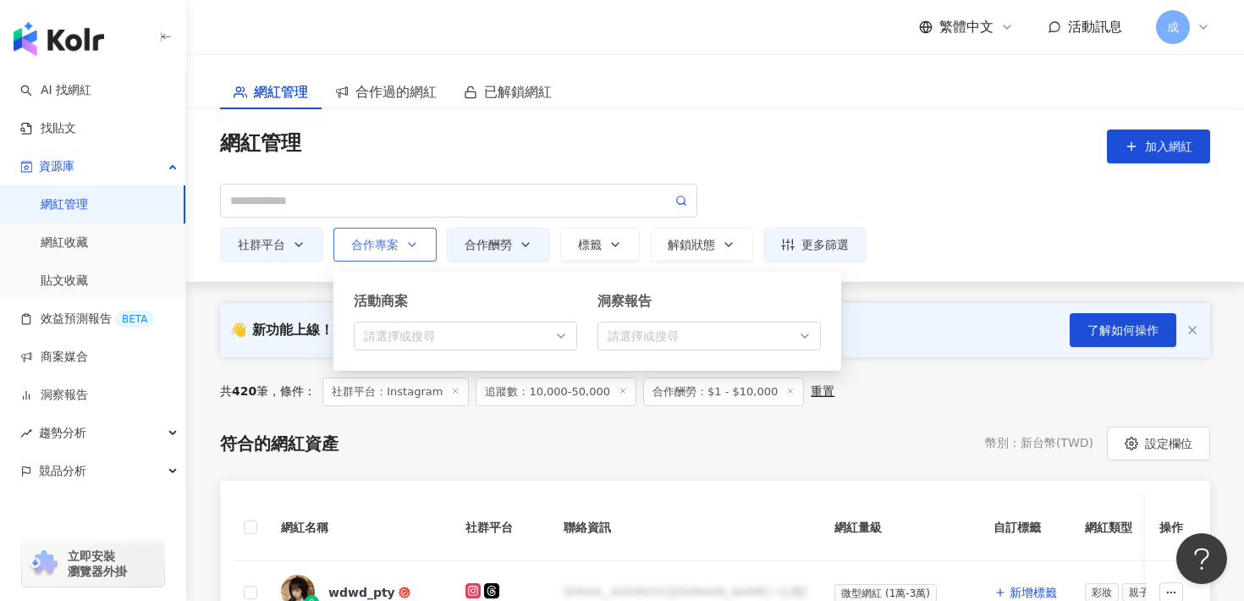
click at [407, 247] on icon "button" at bounding box center [412, 245] width 14 height 14
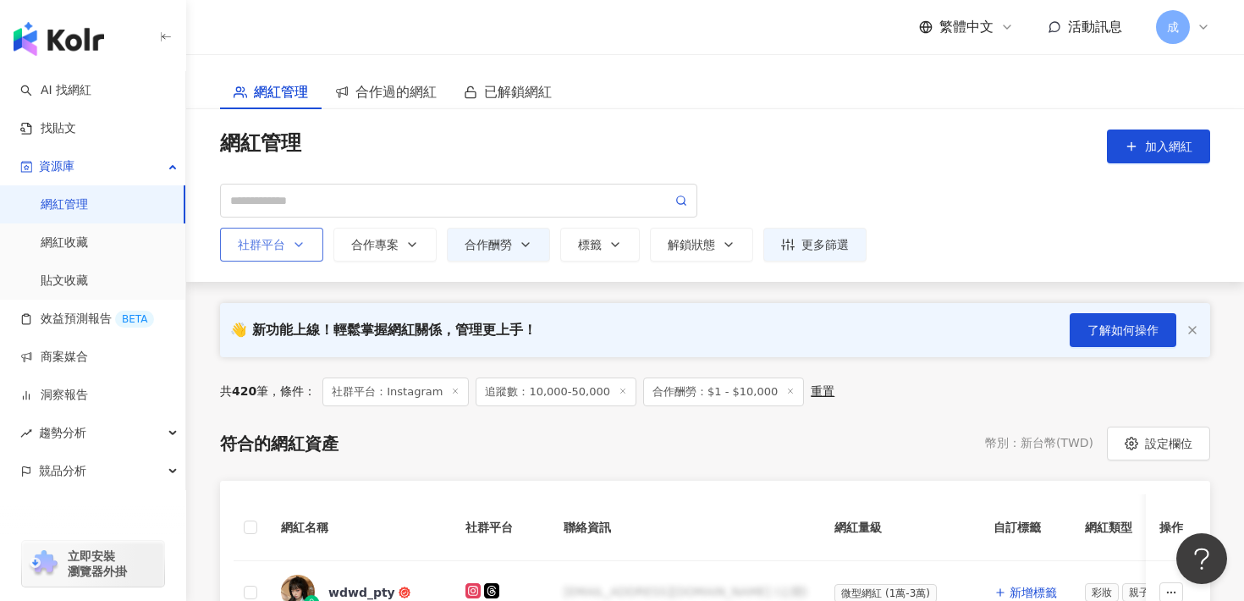
click at [300, 244] on polyline "button" at bounding box center [298, 244] width 7 height 3
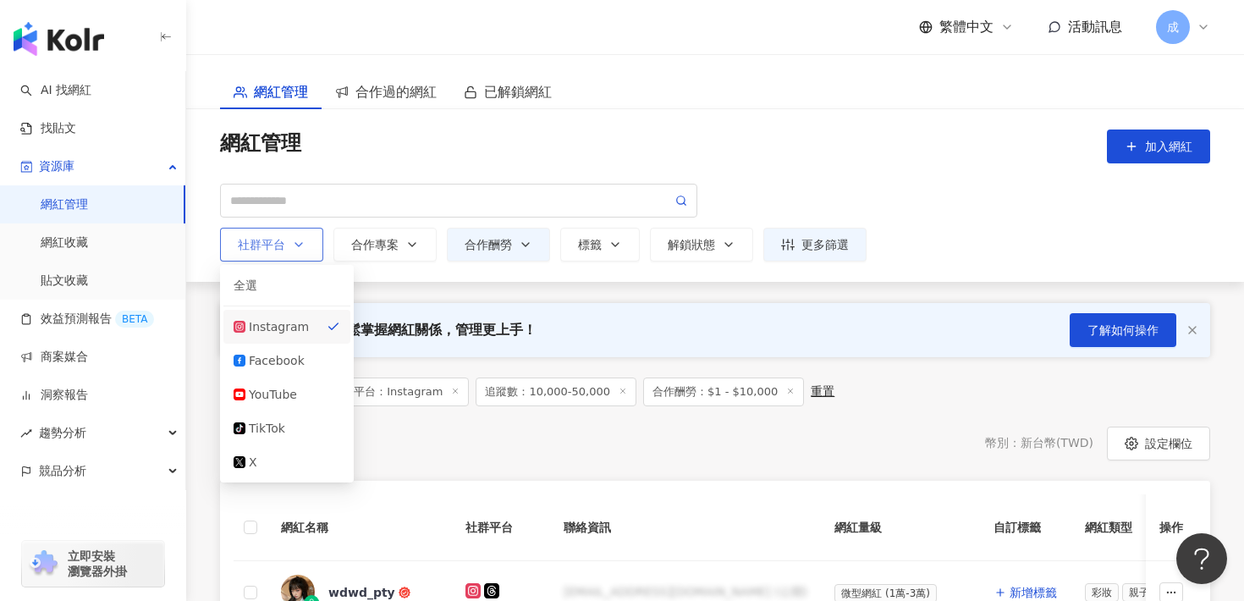
click at [300, 244] on polyline "button" at bounding box center [298, 244] width 7 height 3
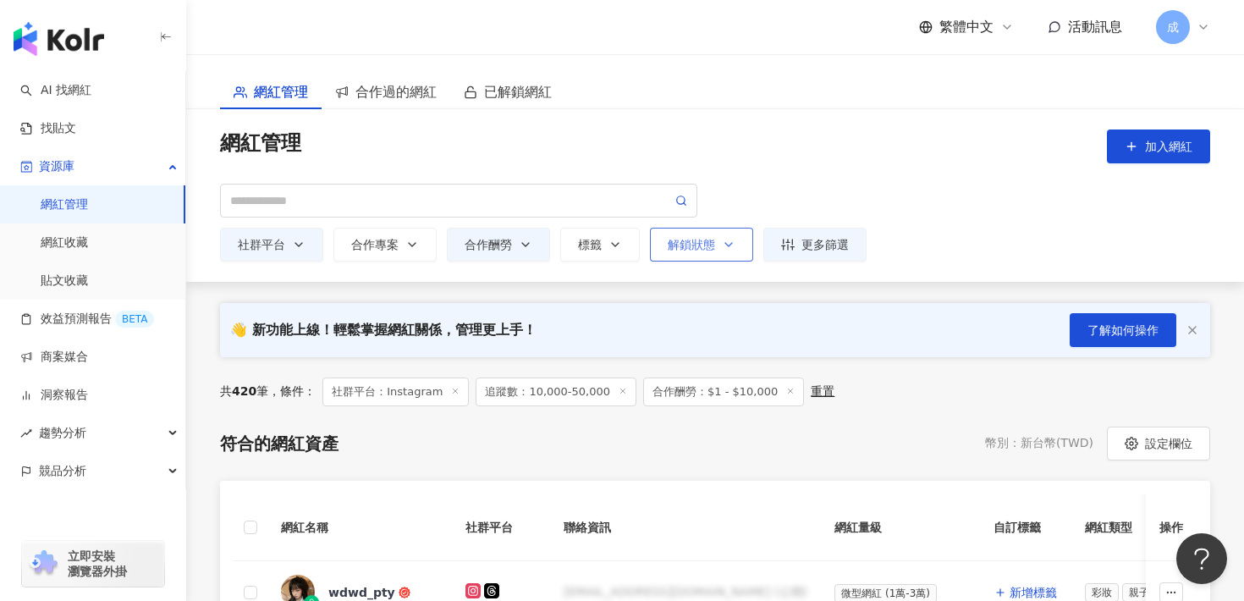
click at [687, 250] on div "解鎖狀態" at bounding box center [702, 245] width 68 height 14
click at [623, 248] on button "標籤 請選擇或搜尋" at bounding box center [600, 245] width 80 height 34
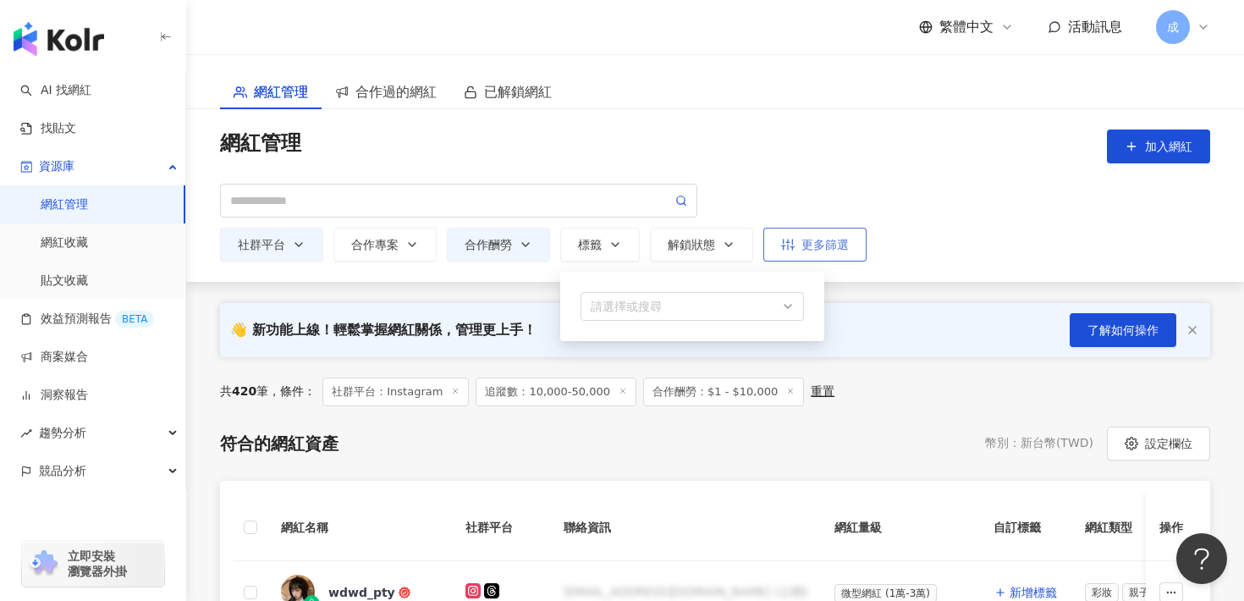
click at [851, 249] on button "更多篩選" at bounding box center [814, 245] width 103 height 34
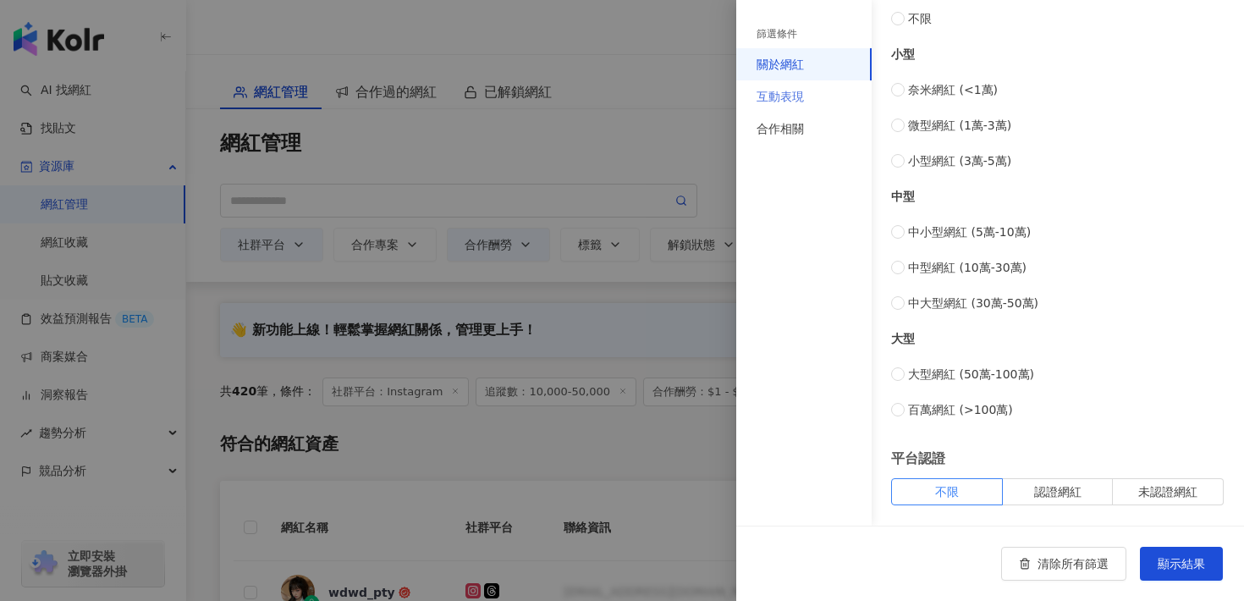
click at [817, 110] on div "互動表現" at bounding box center [803, 96] width 135 height 32
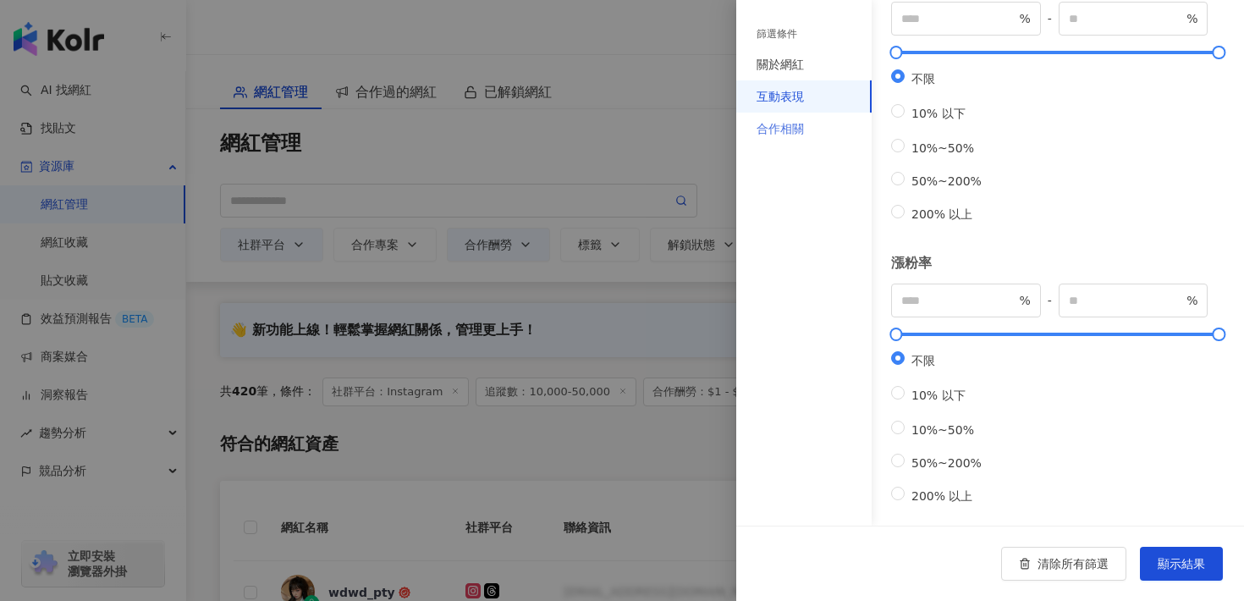
click at [814, 133] on div "合作相關" at bounding box center [803, 129] width 135 height 32
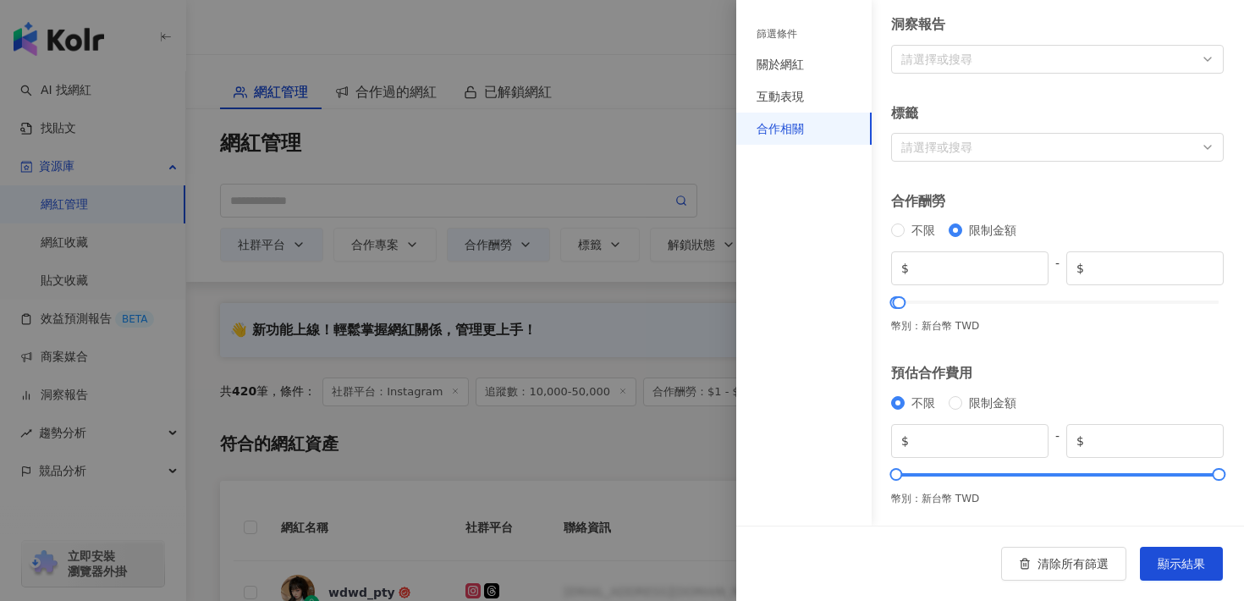
scroll to position [312, 0]
click at [612, 424] on div at bounding box center [622, 300] width 1244 height 601
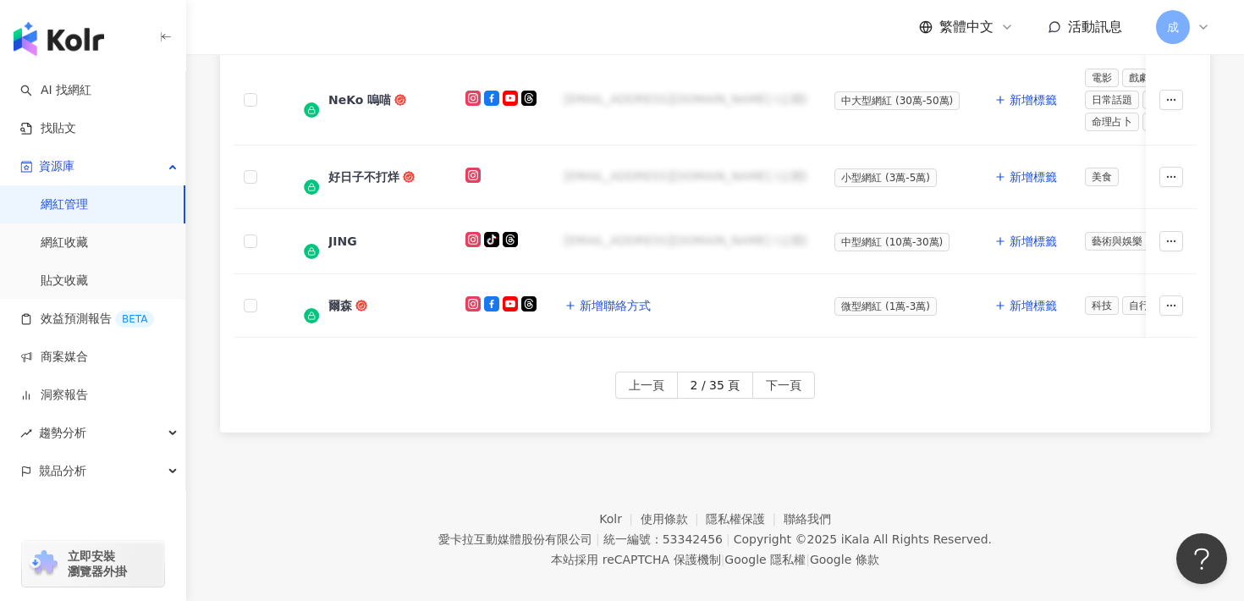
scroll to position [1059, 0]
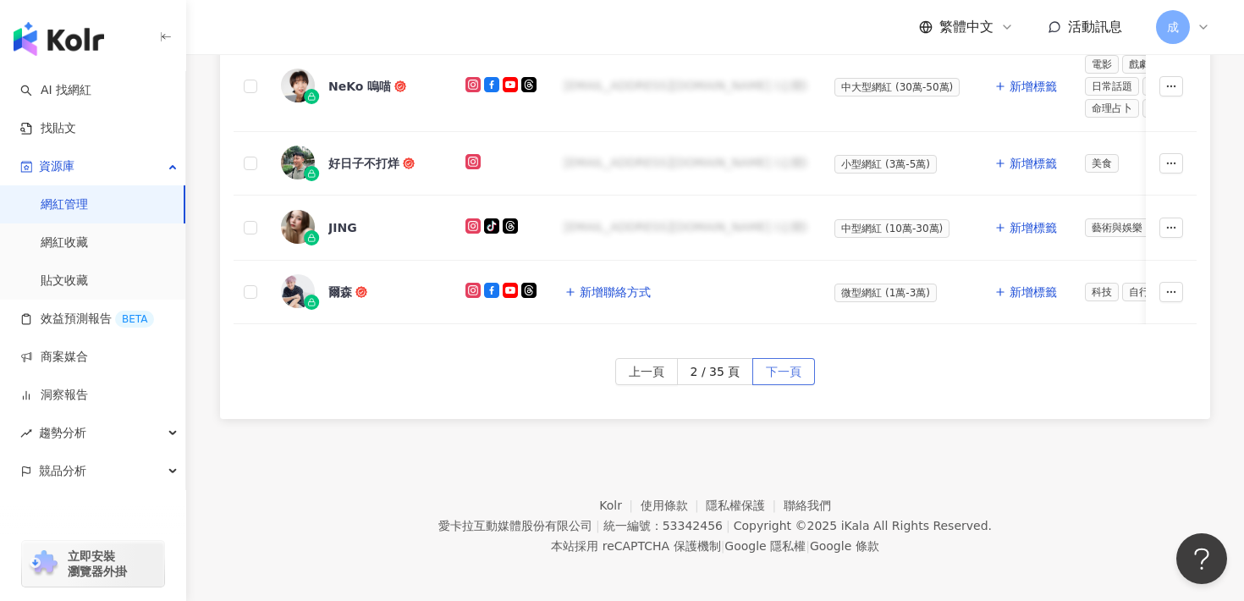
click at [795, 366] on span "下一頁" at bounding box center [784, 372] width 36 height 27
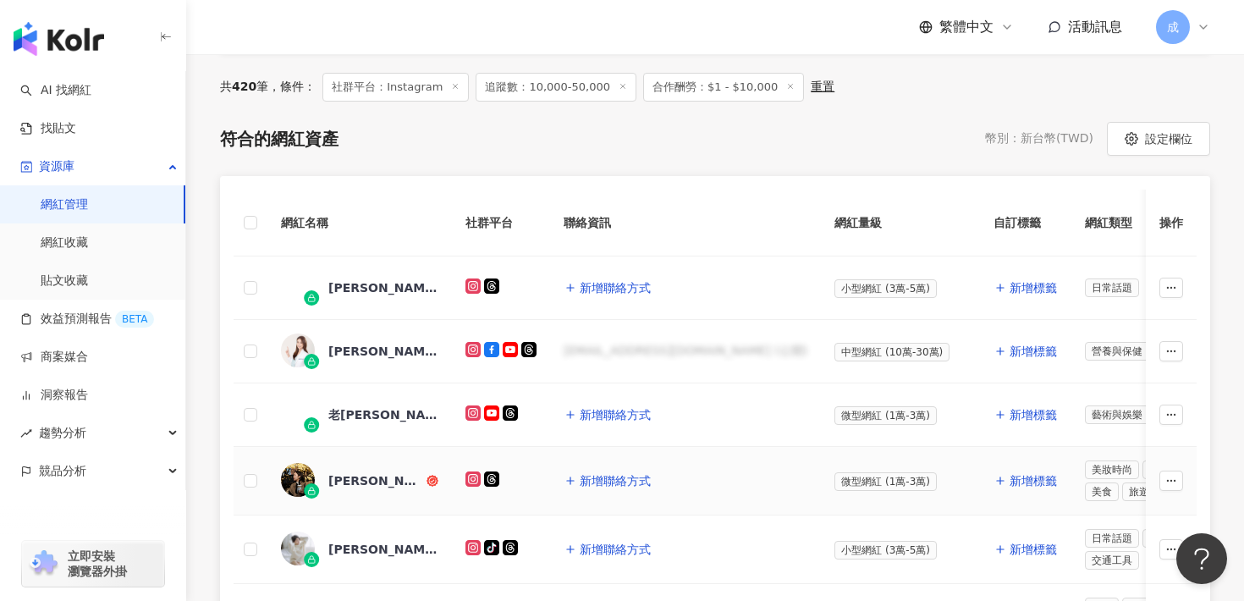
scroll to position [295, 0]
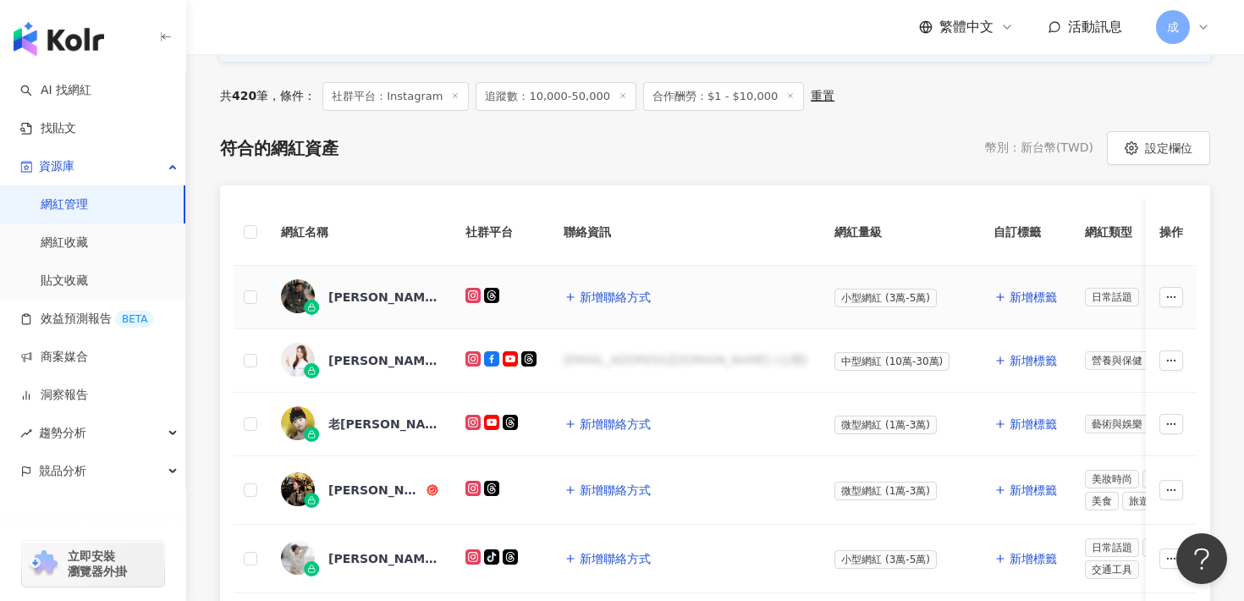
click at [344, 297] on div "p.a.u.l.li" at bounding box center [383, 297] width 110 height 17
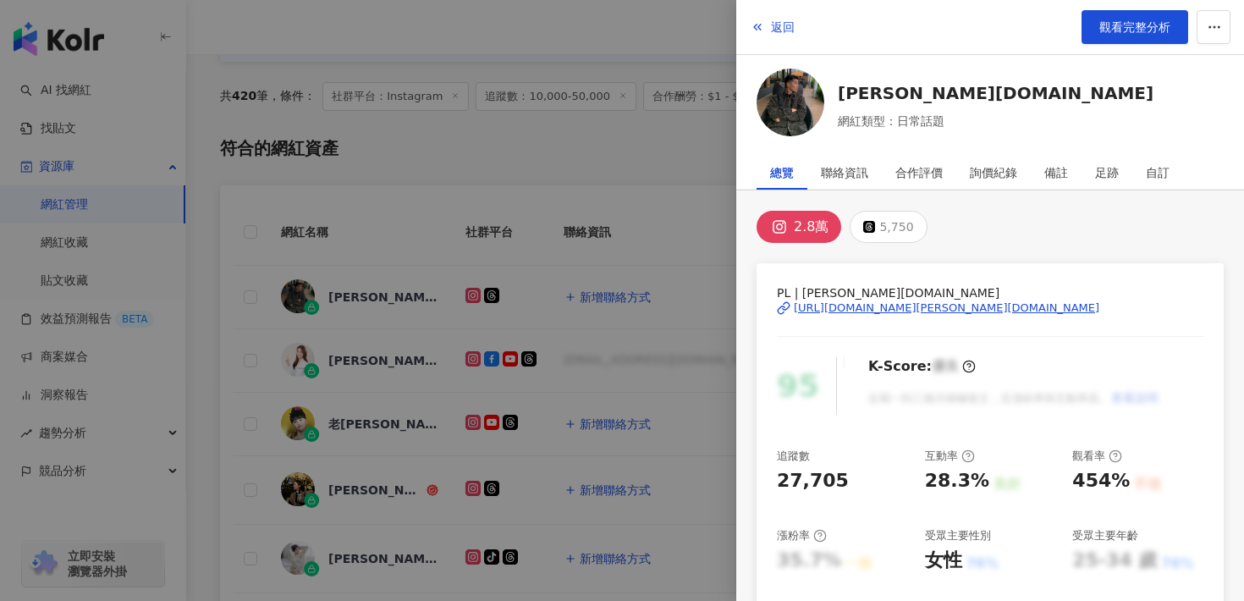
click at [948, 311] on div "https://www.instagram.com/p.a.u.l.li/" at bounding box center [946, 307] width 305 height 15
click at [670, 206] on div at bounding box center [622, 300] width 1244 height 601
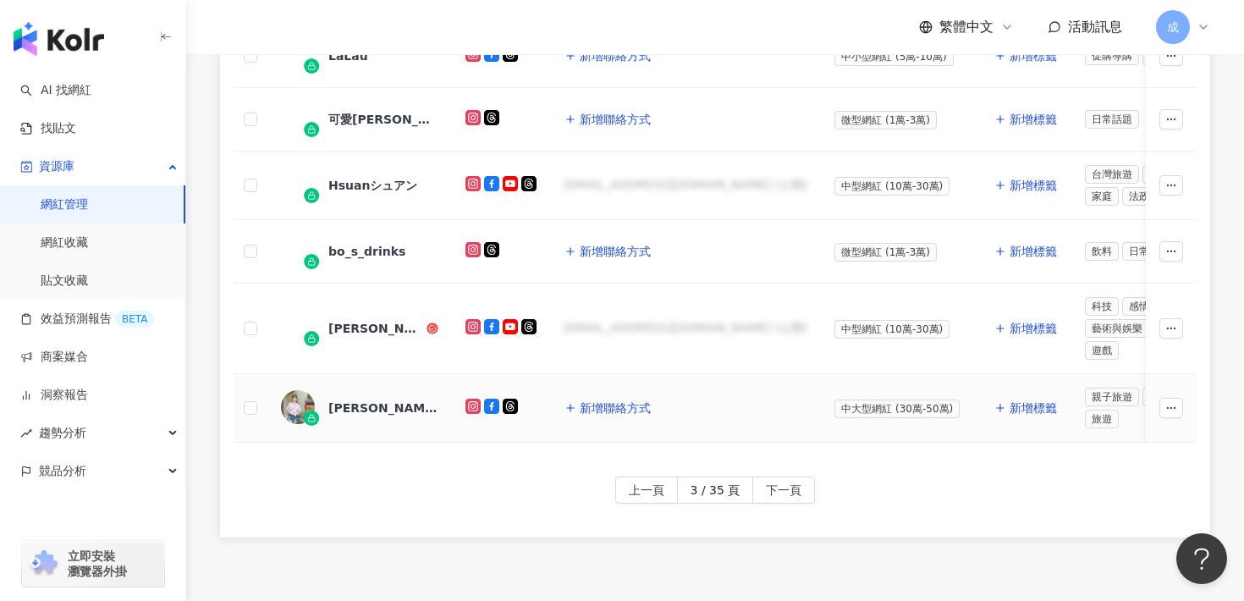
scroll to position [936, 0]
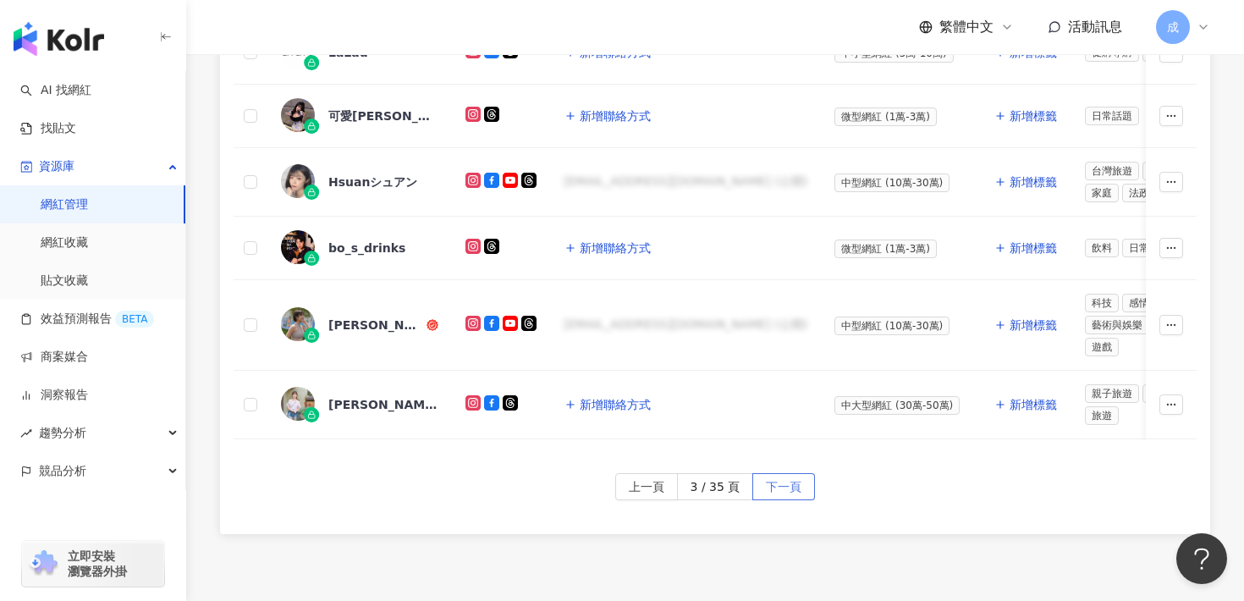
click at [781, 489] on span "下一頁" at bounding box center [784, 487] width 36 height 27
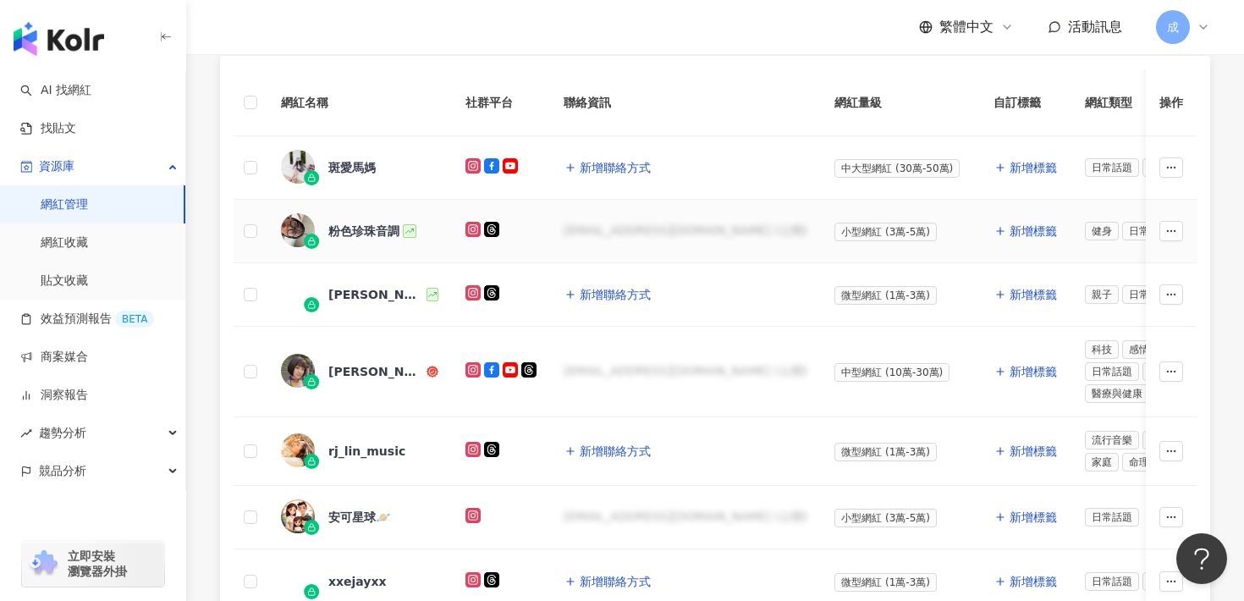
scroll to position [421, 0]
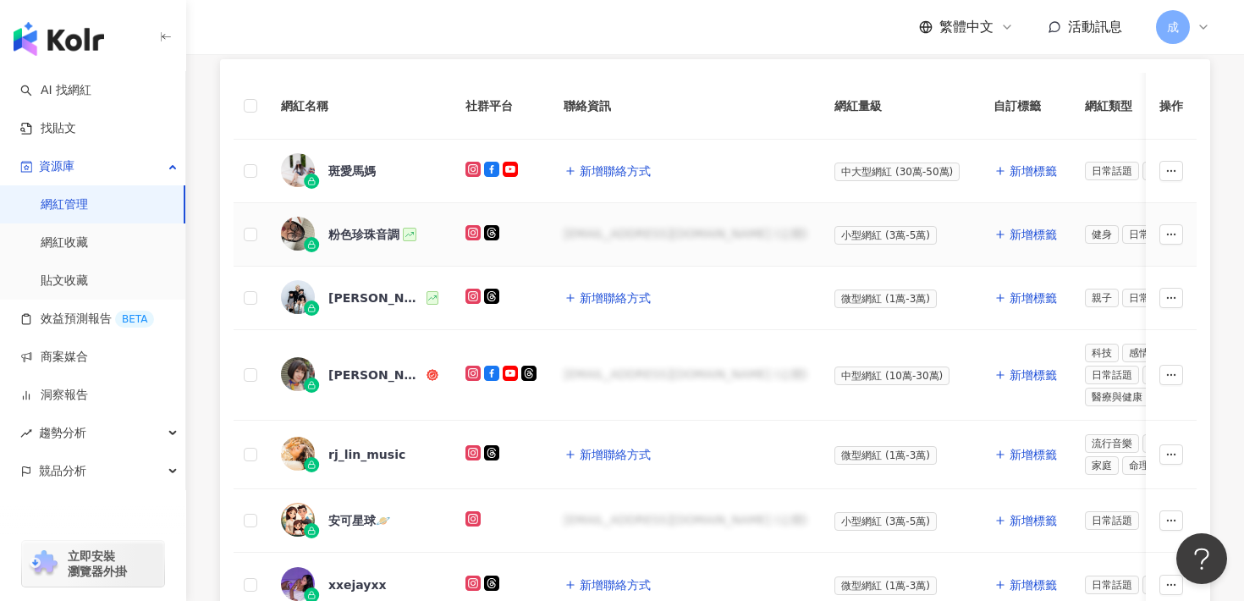
click at [367, 235] on div "粉色珍珠音調" at bounding box center [363, 234] width 71 height 17
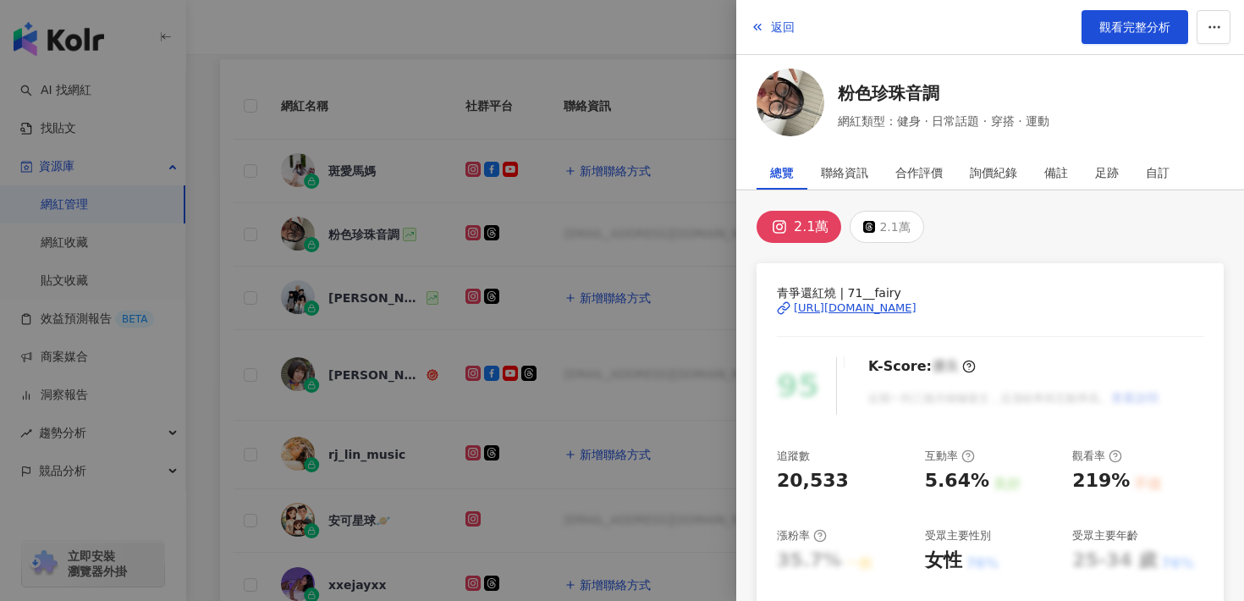
click at [829, 307] on div "https://www.instagram.com/71__fairy/" at bounding box center [855, 307] width 123 height 15
